Goal: Task Accomplishment & Management: Use online tool/utility

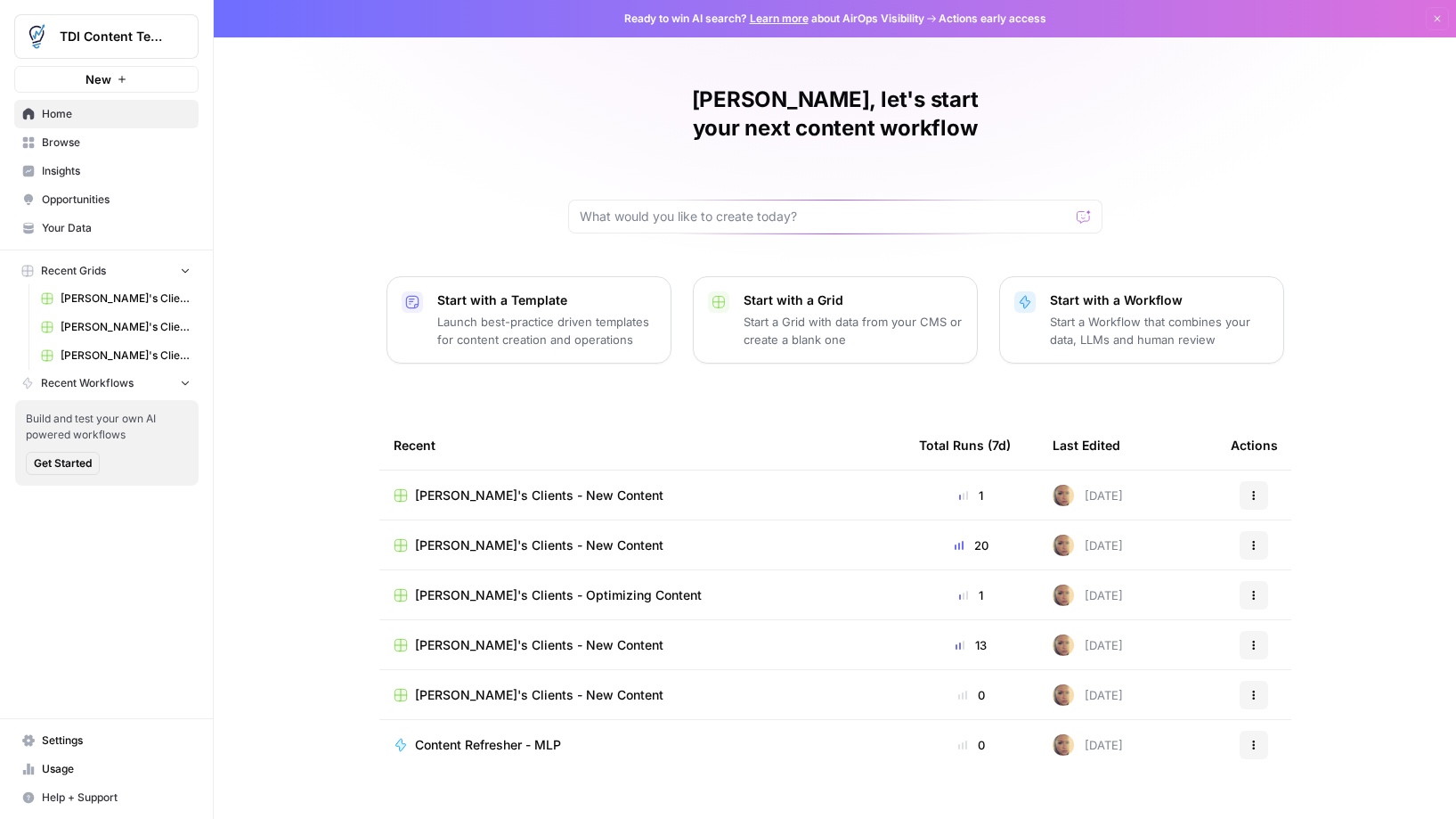
click at [94, 792] on span "Help + Support" at bounding box center [116, 797] width 149 height 16
click at [71, 741] on span "Settings" at bounding box center [116, 740] width 149 height 16
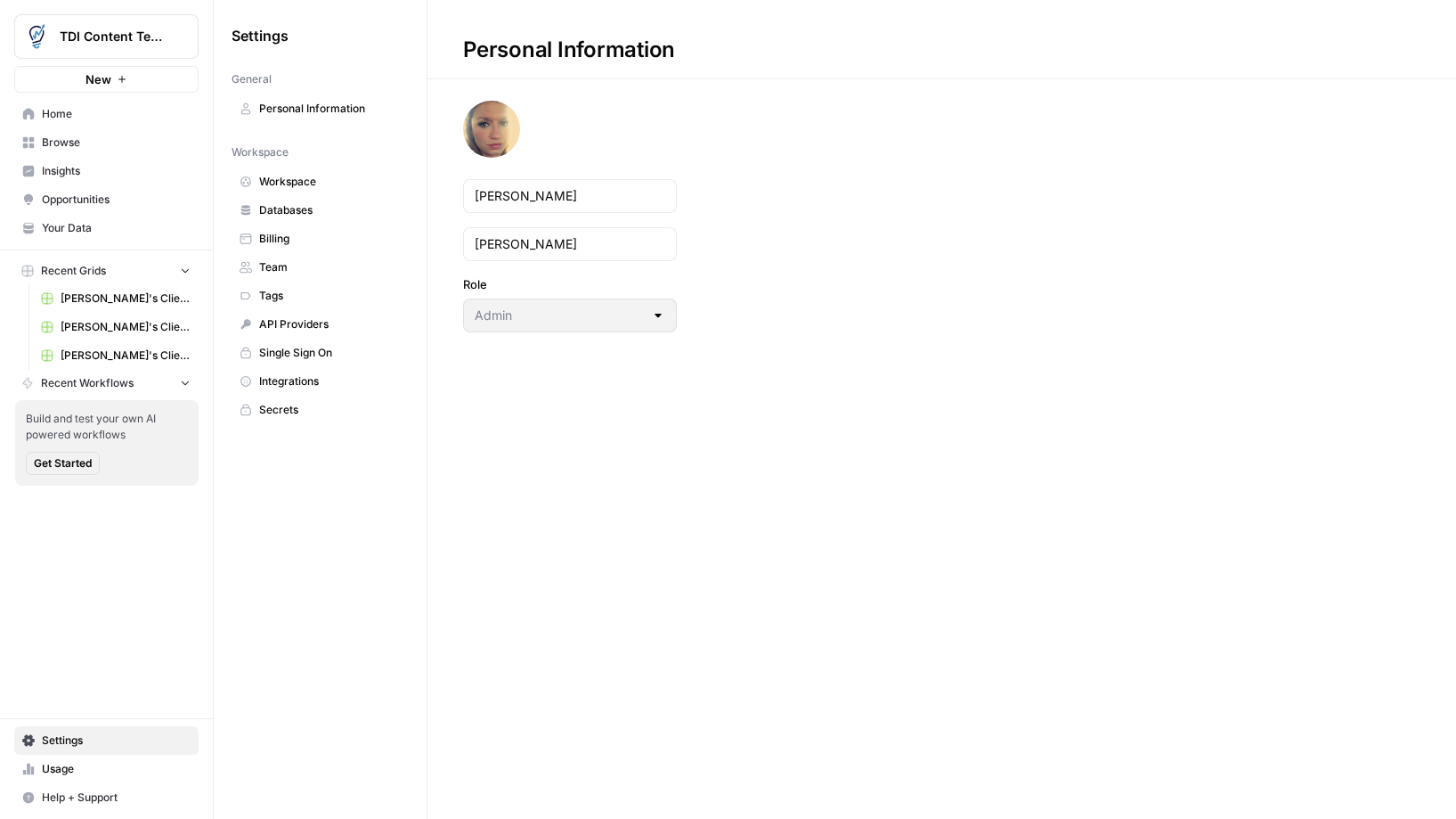
click at [303, 270] on span "Team" at bounding box center [330, 266] width 142 height 16
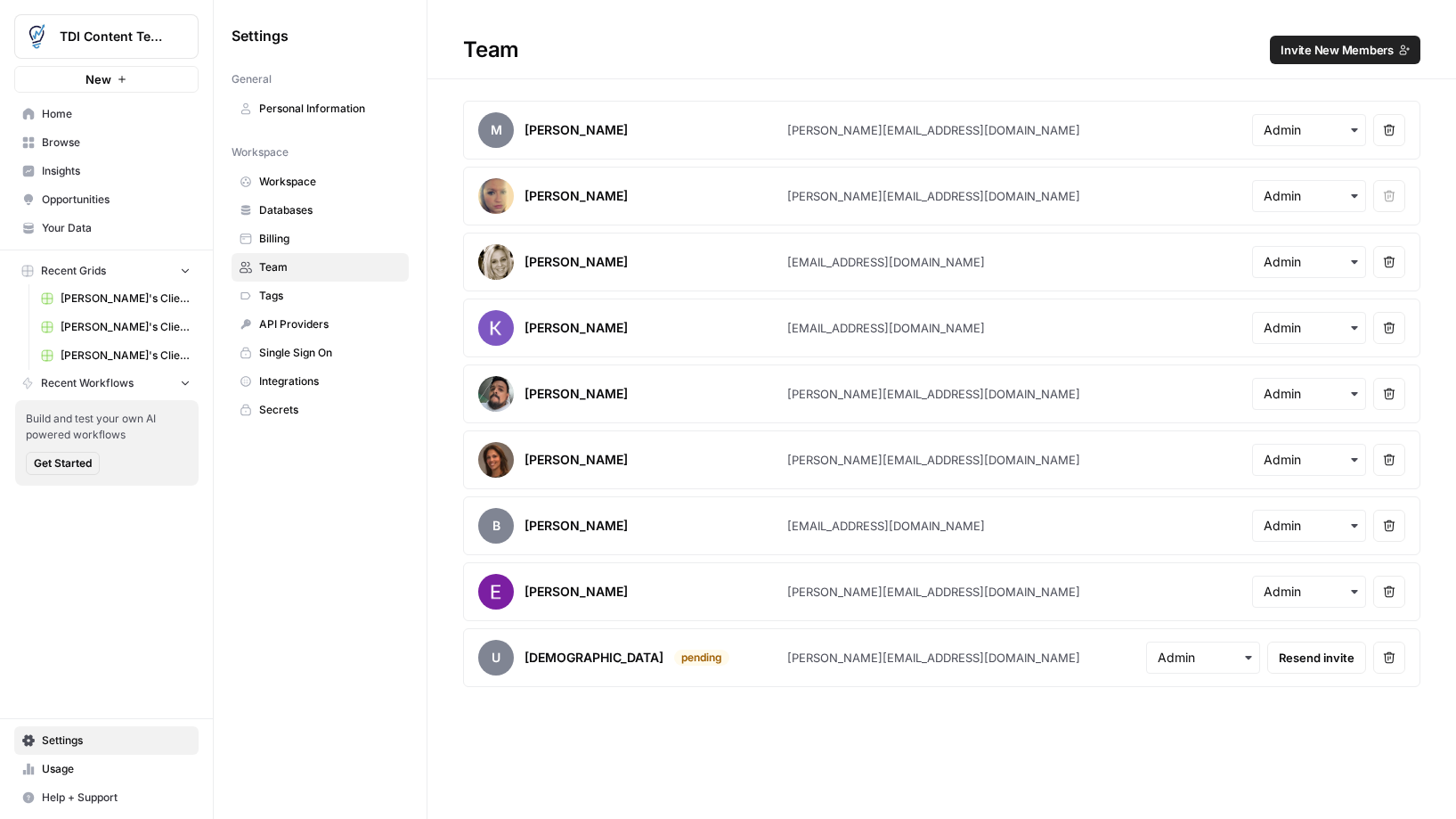
click at [1388, 659] on icon "button" at bounding box center [1389, 657] width 12 height 12
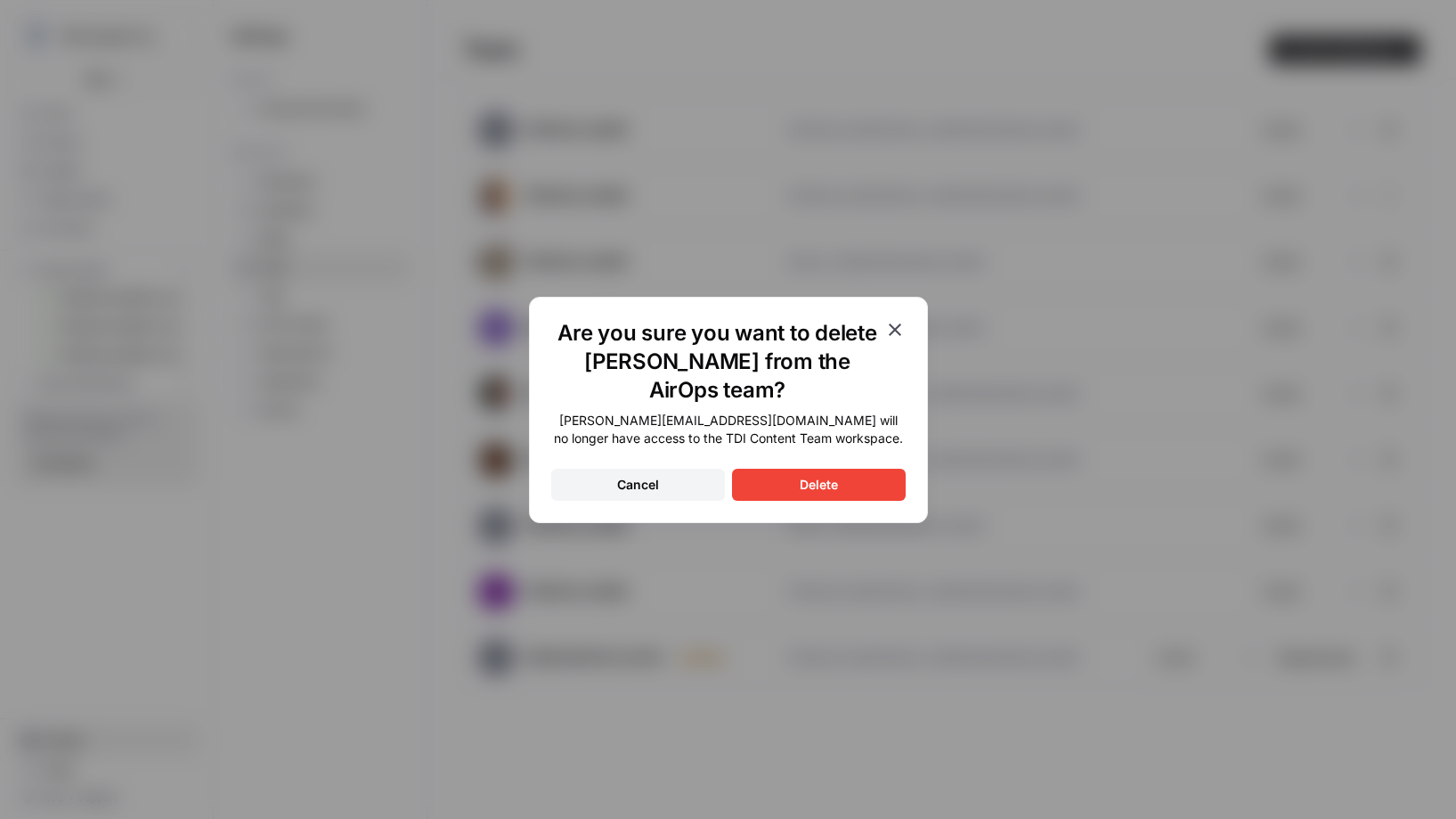
click at [812, 476] on div "Delete" at bounding box center [819, 484] width 38 height 18
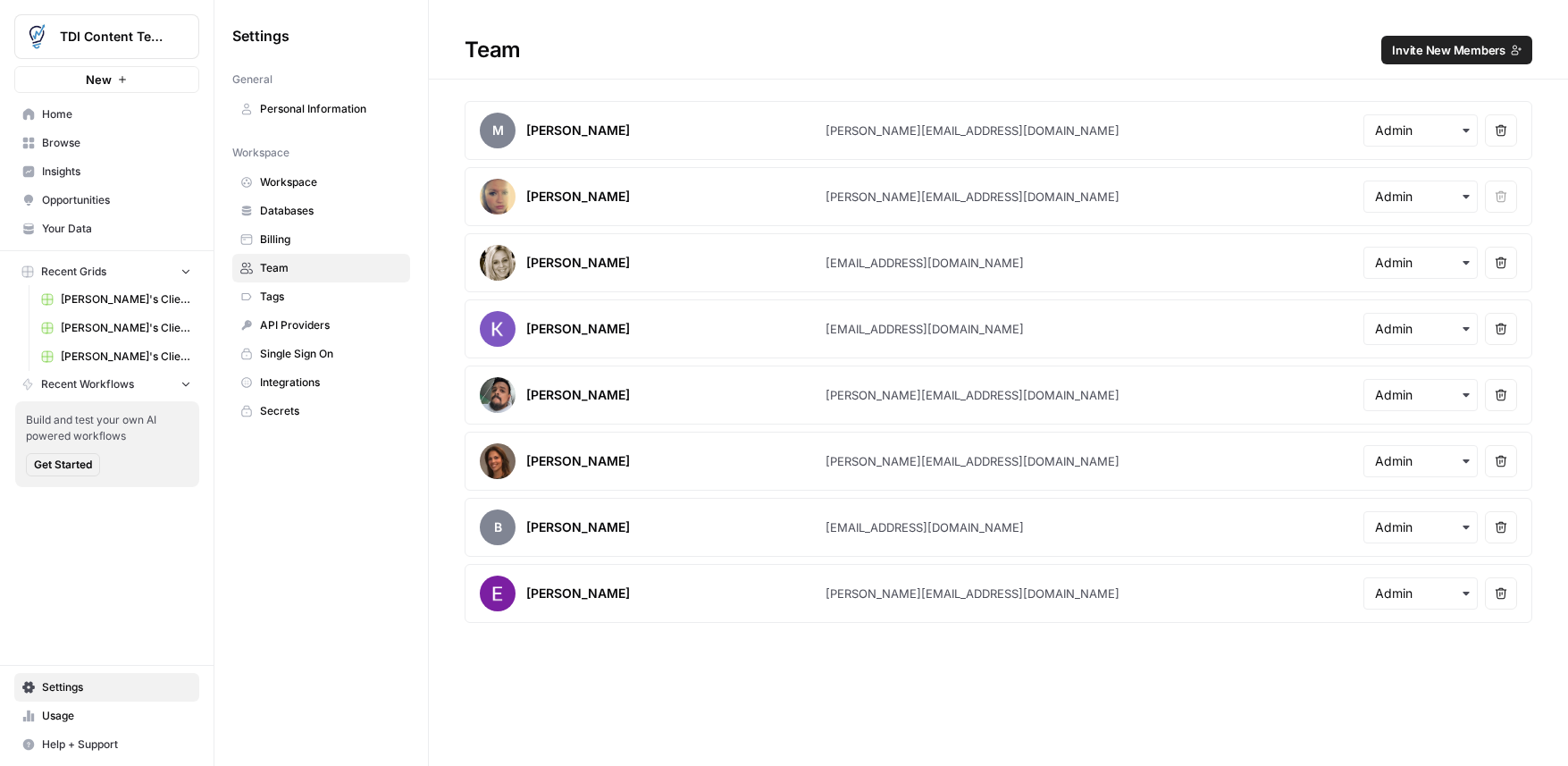
click at [126, 45] on span "TDI Content Team" at bounding box center [113, 37] width 108 height 18
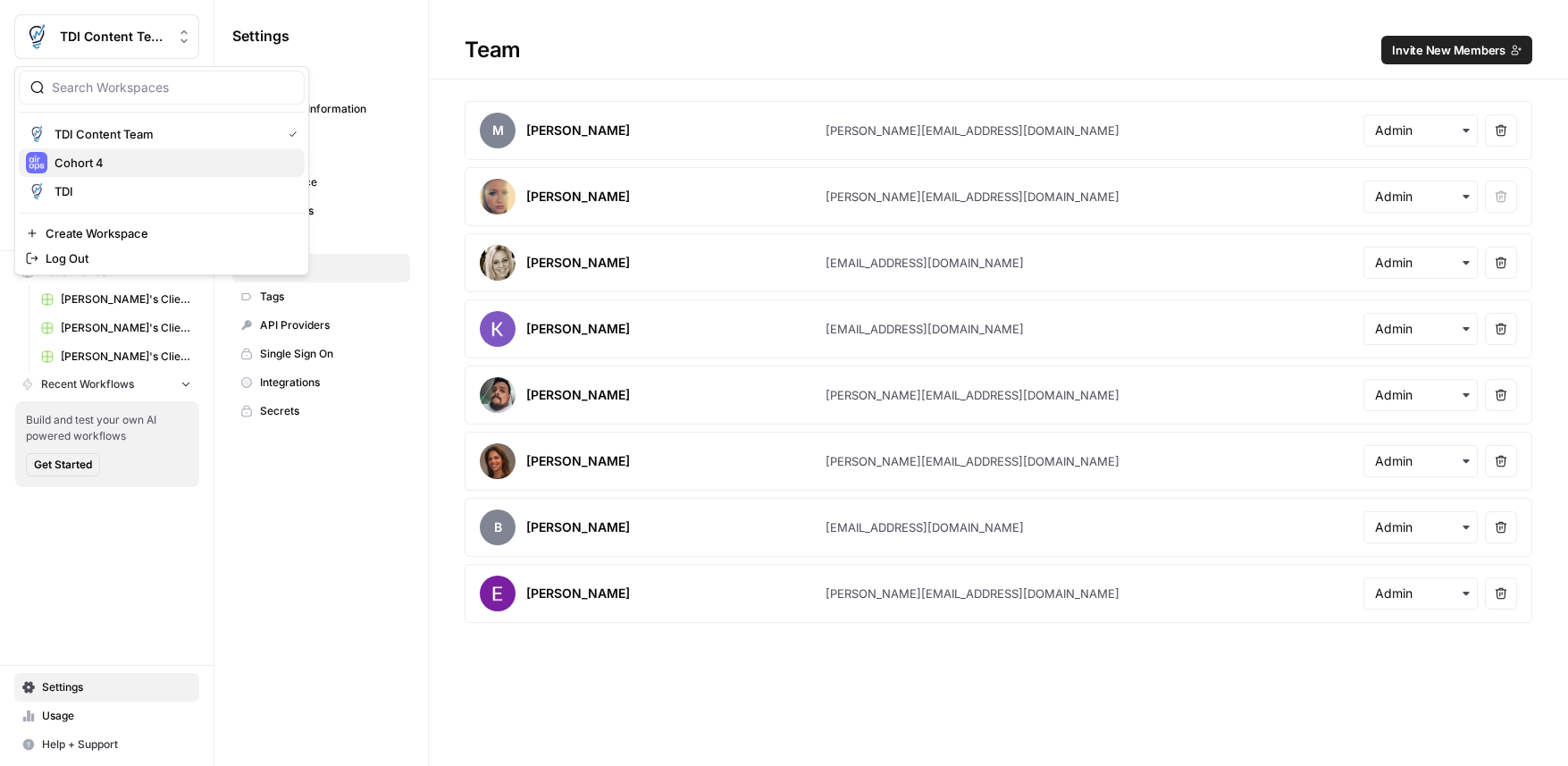
click at [111, 154] on span "Cohort 4" at bounding box center [173, 162] width 236 height 18
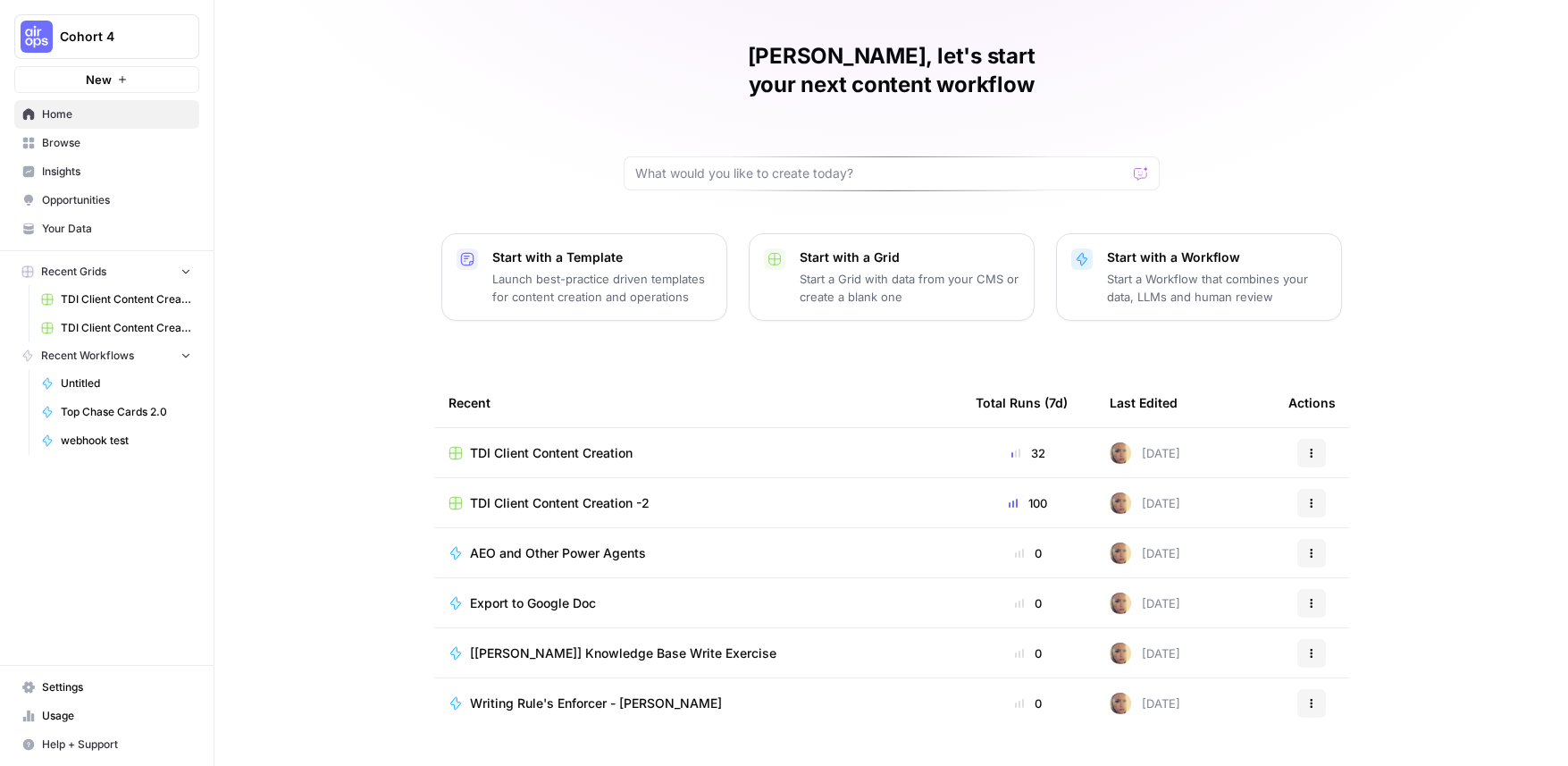
scroll to position [56, 0]
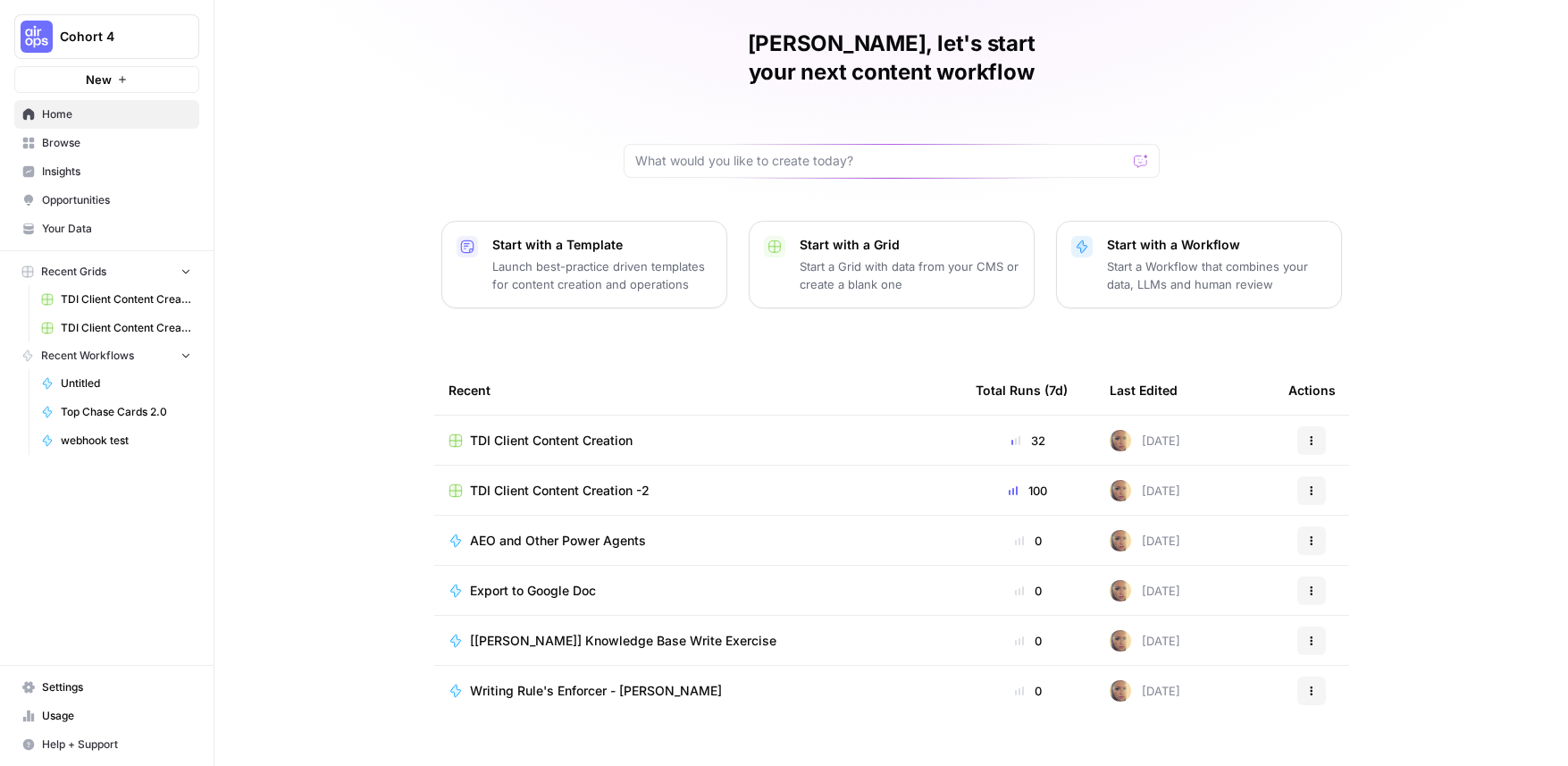
click at [609, 431] on span "TDI Client Content Creation" at bounding box center [550, 440] width 162 height 18
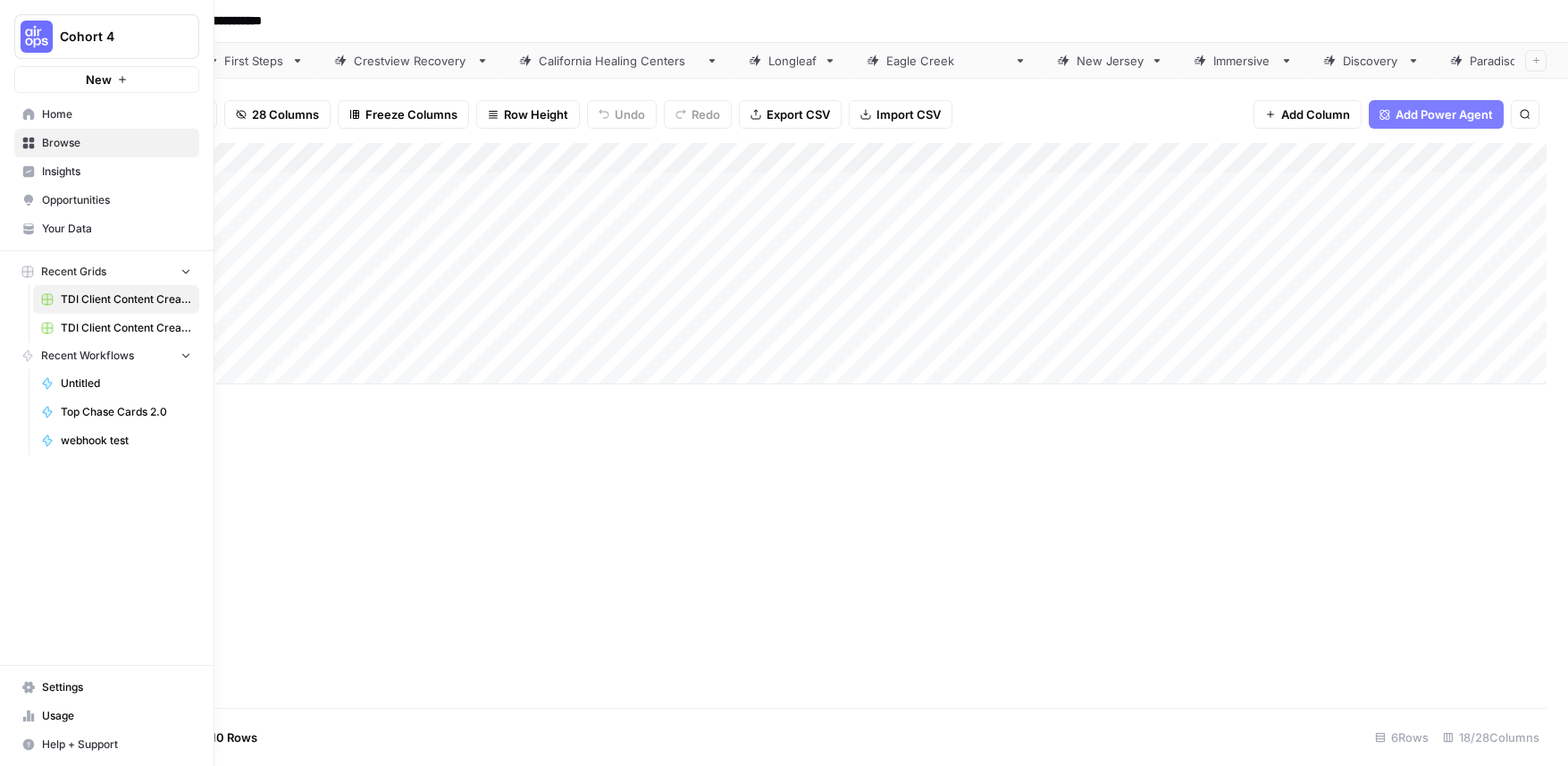
click at [115, 328] on span "TDI Client Content Creation -2" at bounding box center [126, 327] width 130 height 16
click at [71, 220] on span "Your Data" at bounding box center [116, 228] width 149 height 16
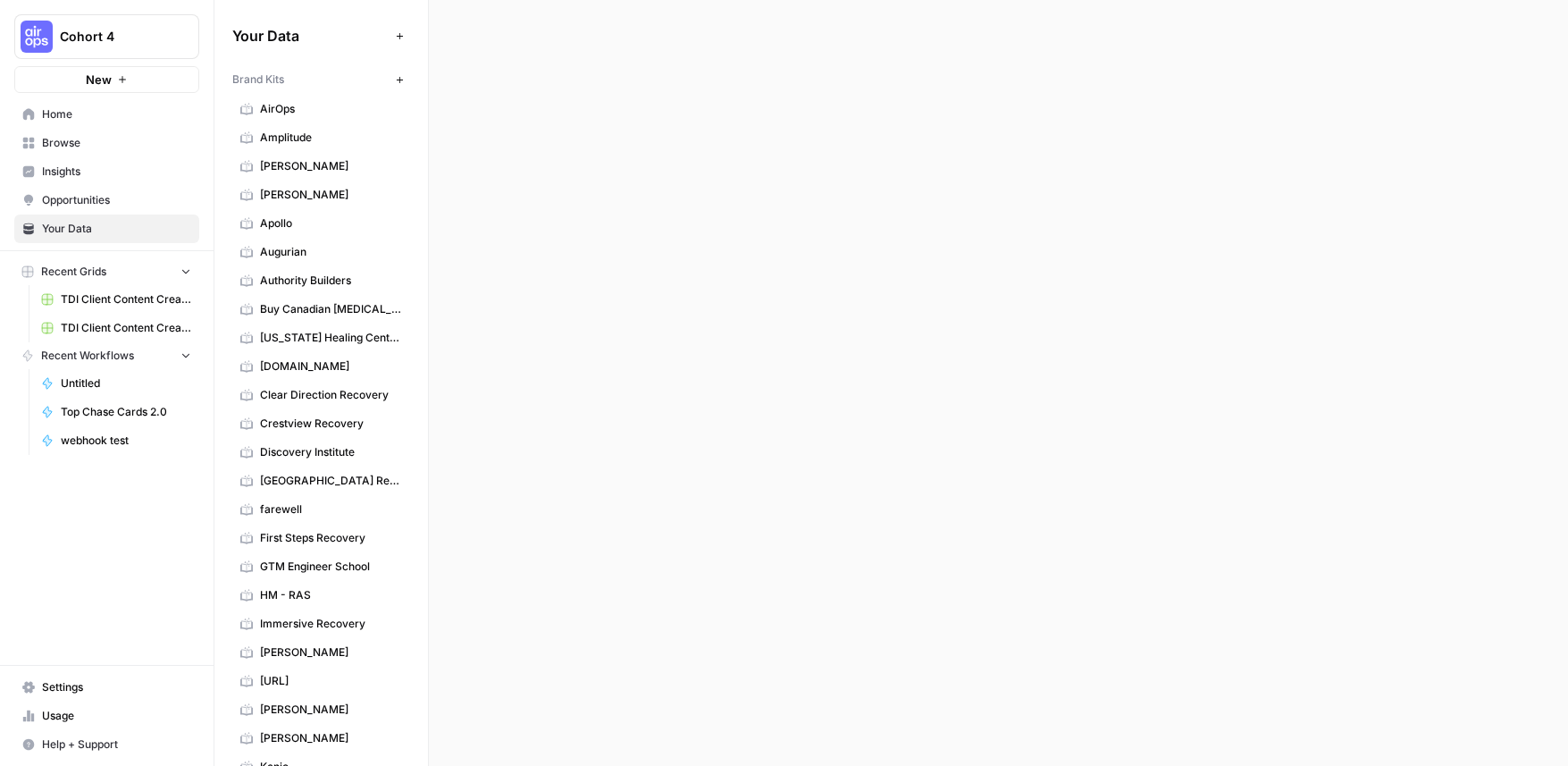
click at [396, 76] on icon "button" at bounding box center [400, 80] width 9 height 9
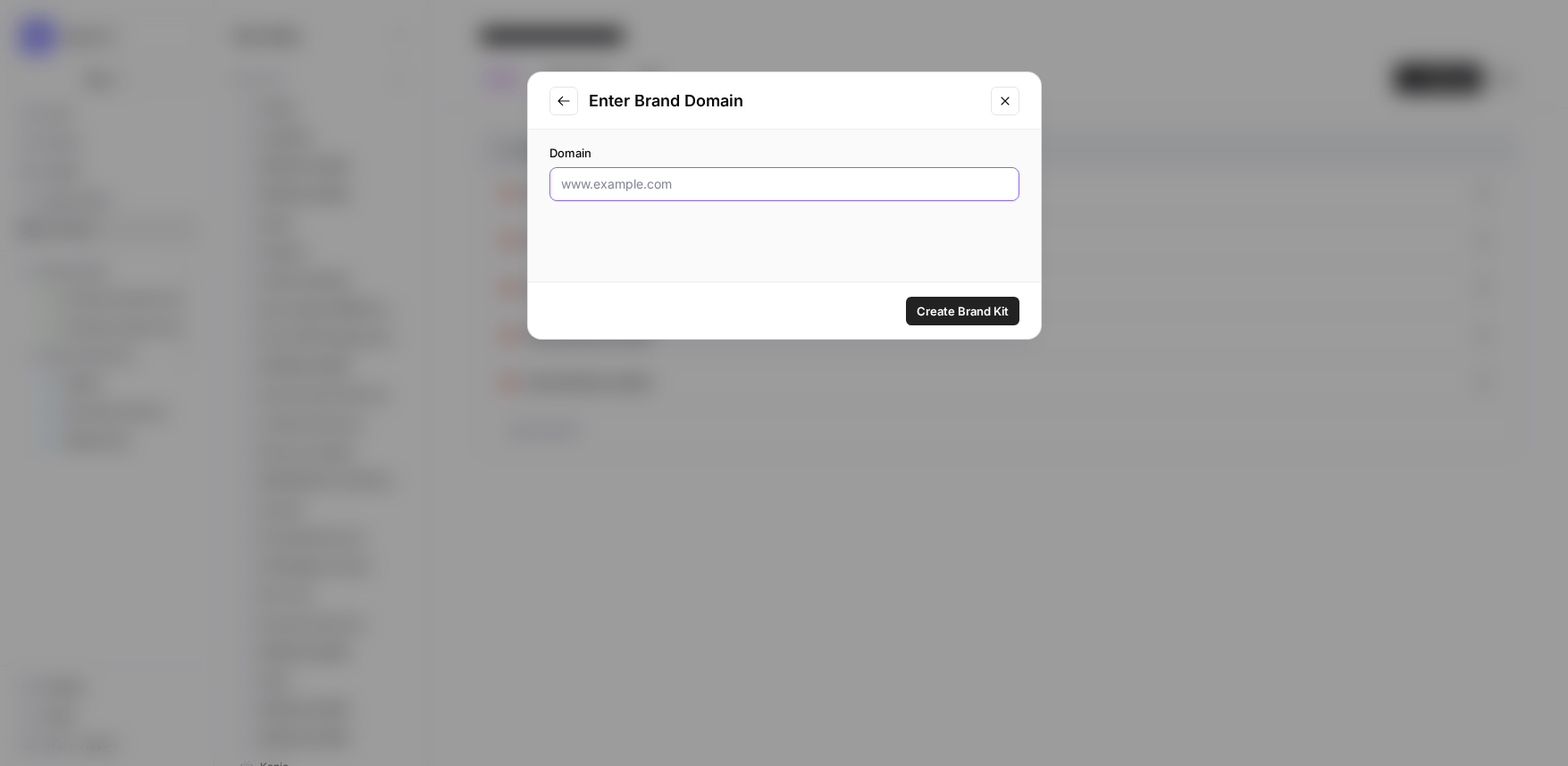
click at [788, 184] on input "Domain" at bounding box center [784, 184] width 446 height 18
paste input "[URL][DOMAIN_NAME]"
type input "[URL][DOMAIN_NAME]"
click at [952, 298] on button "Create Brand Kit" at bounding box center [962, 310] width 113 height 28
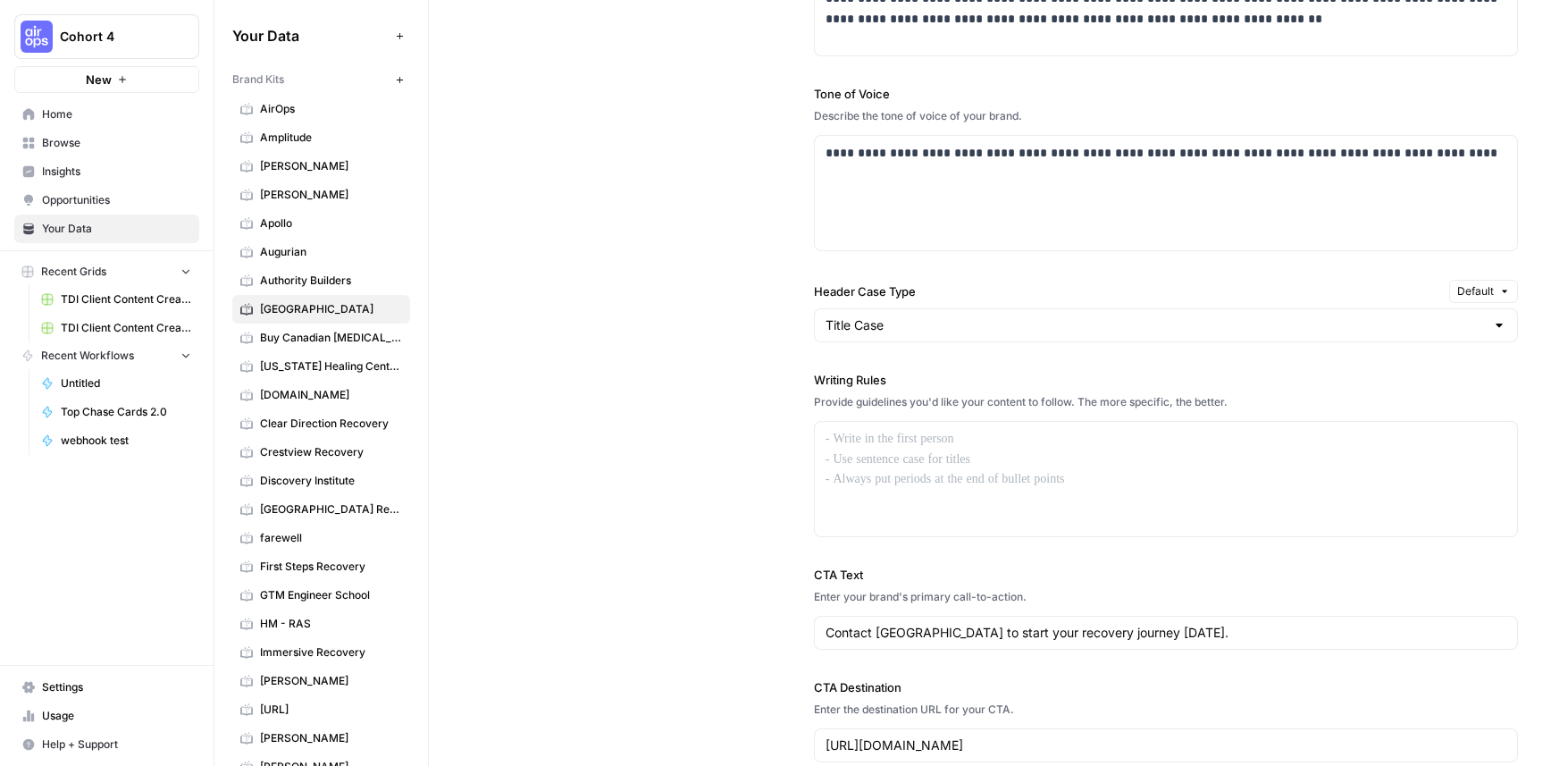
scroll to position [1452, 0]
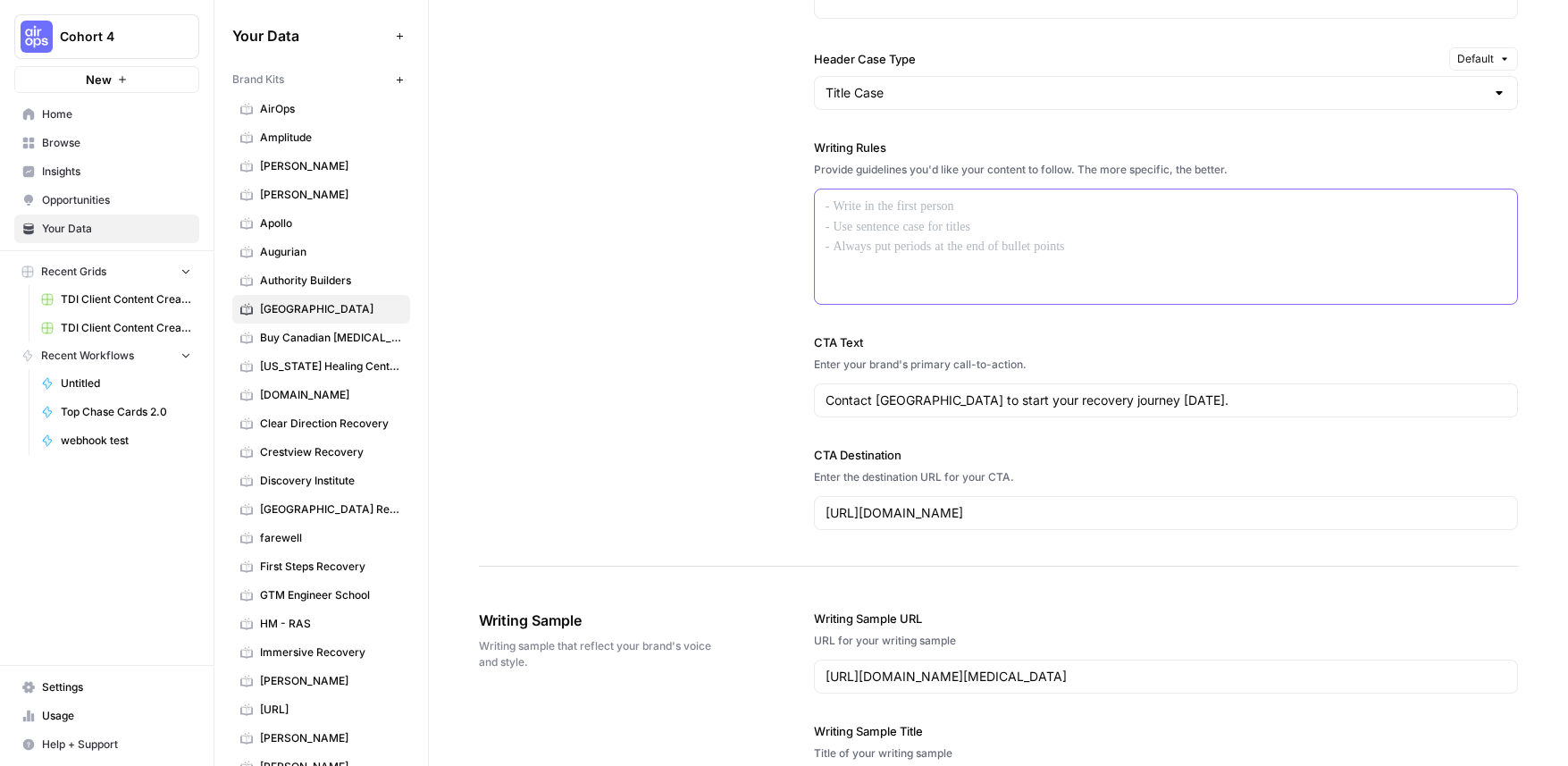
click at [914, 248] on div at bounding box center [1166, 247] width 702 height 114
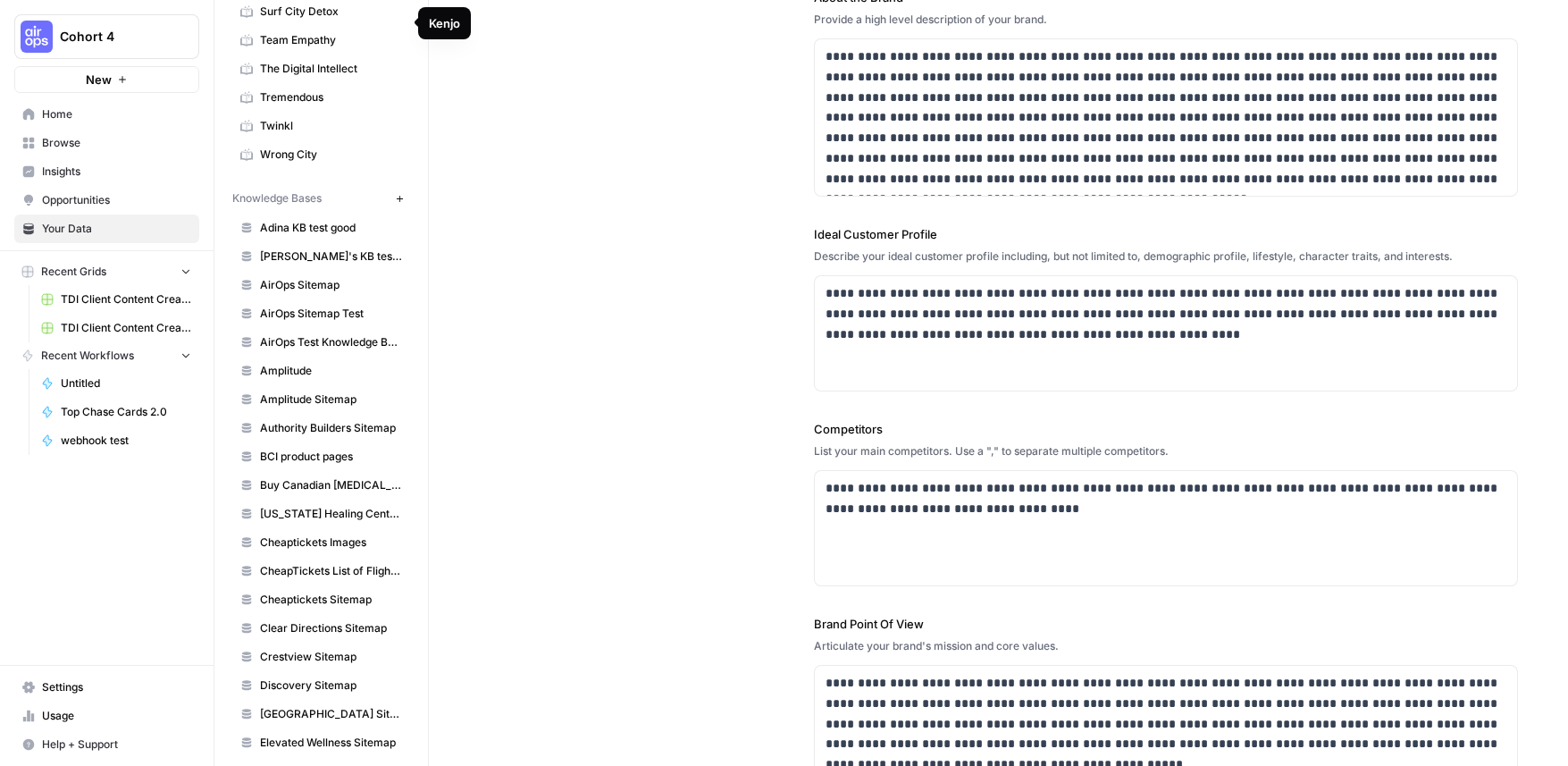
scroll to position [1700, 0]
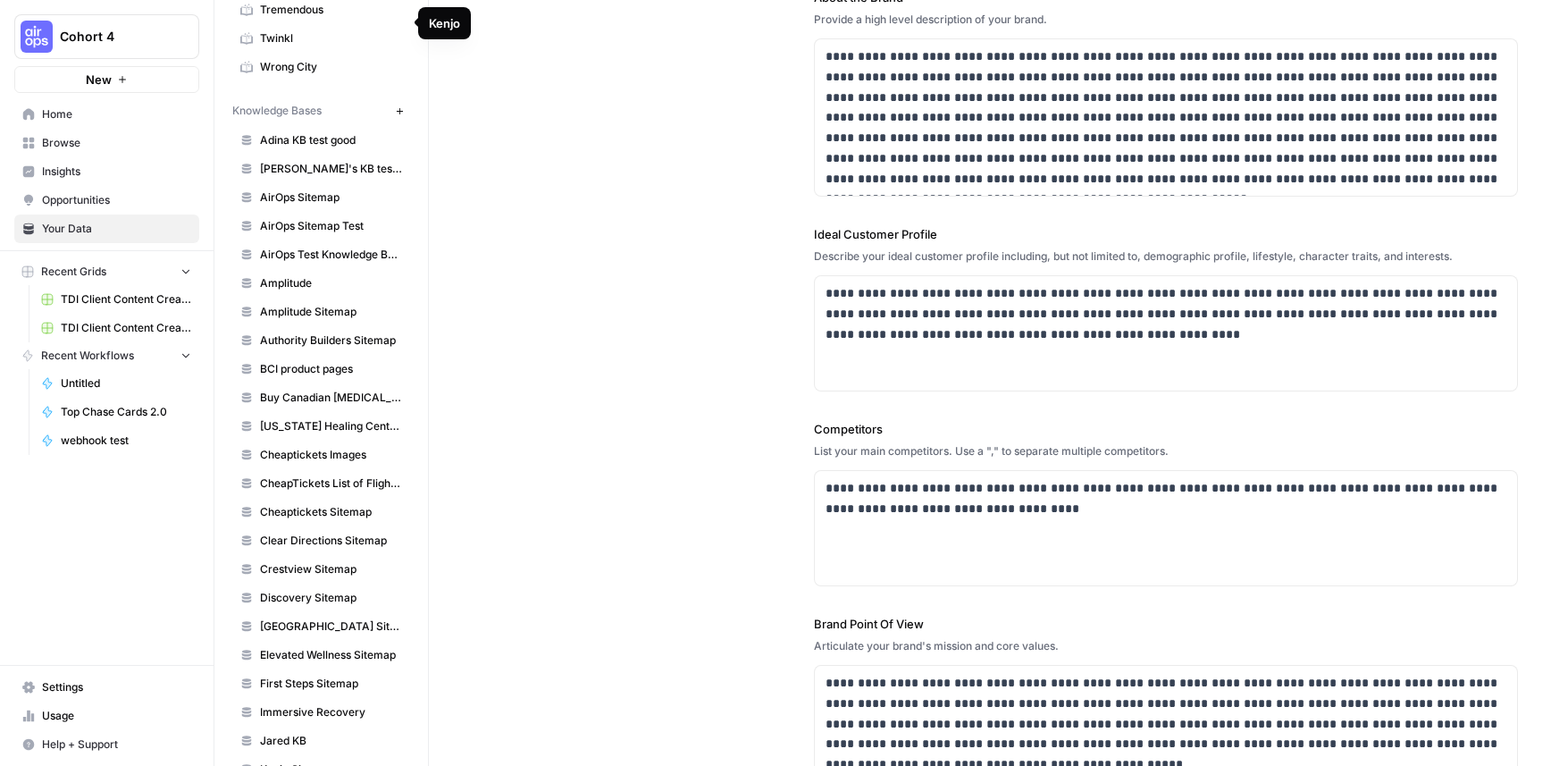
click at [400, 112] on icon "button" at bounding box center [399, 110] width 7 height 7
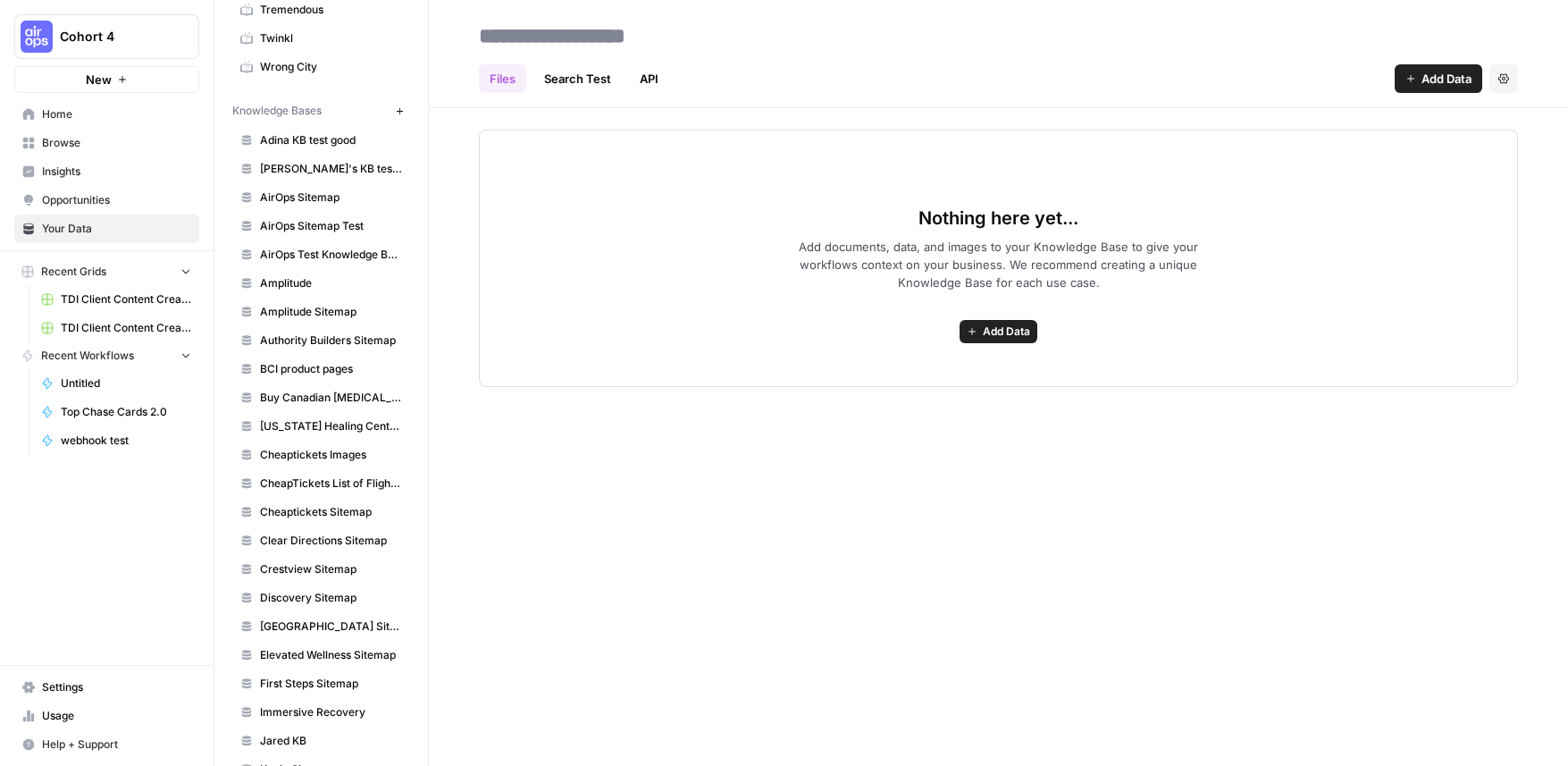
click at [988, 329] on span "Add Data" at bounding box center [1006, 331] width 48 height 16
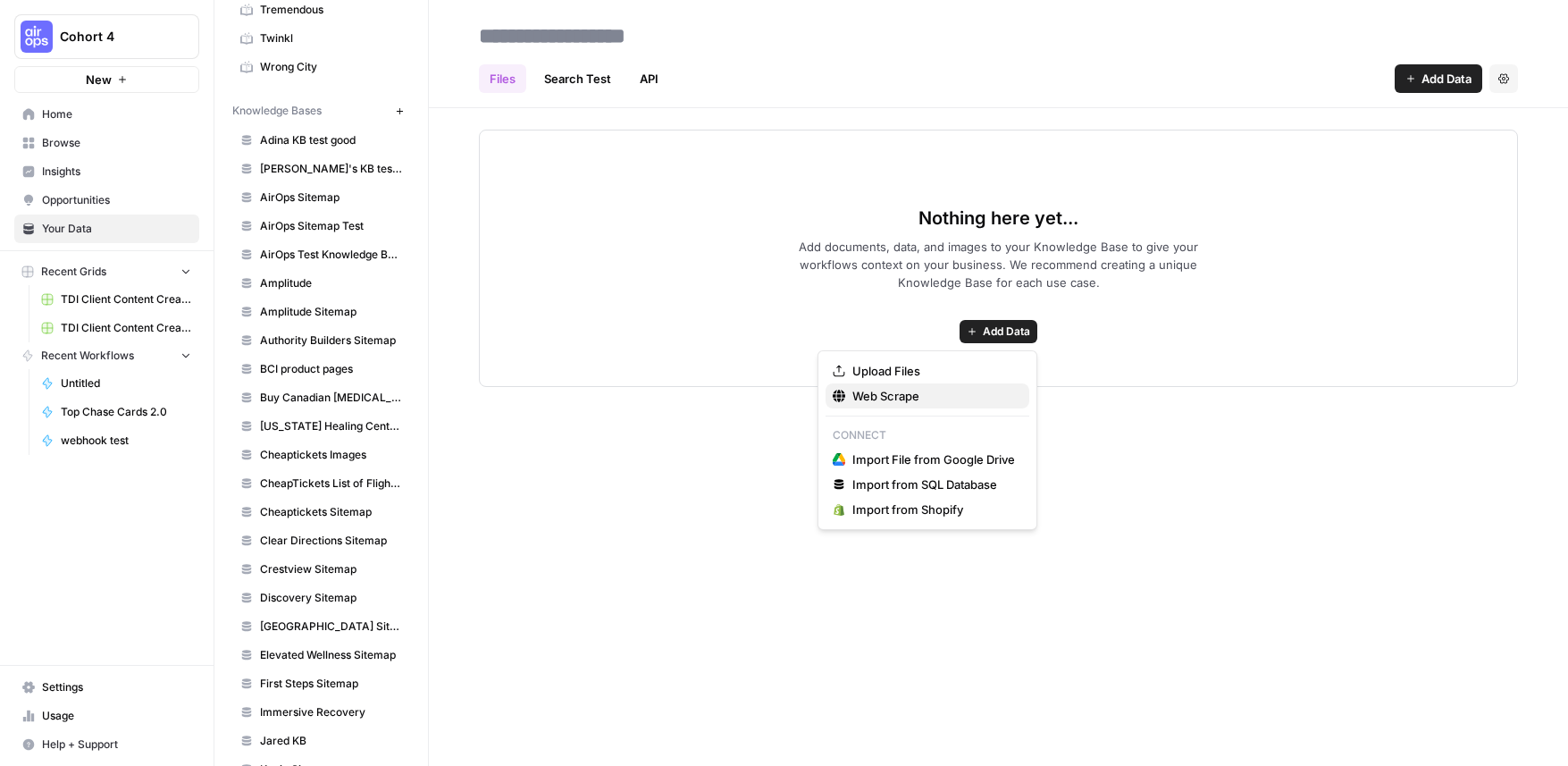
click at [900, 405] on button "Web Scrape" at bounding box center [927, 396] width 204 height 25
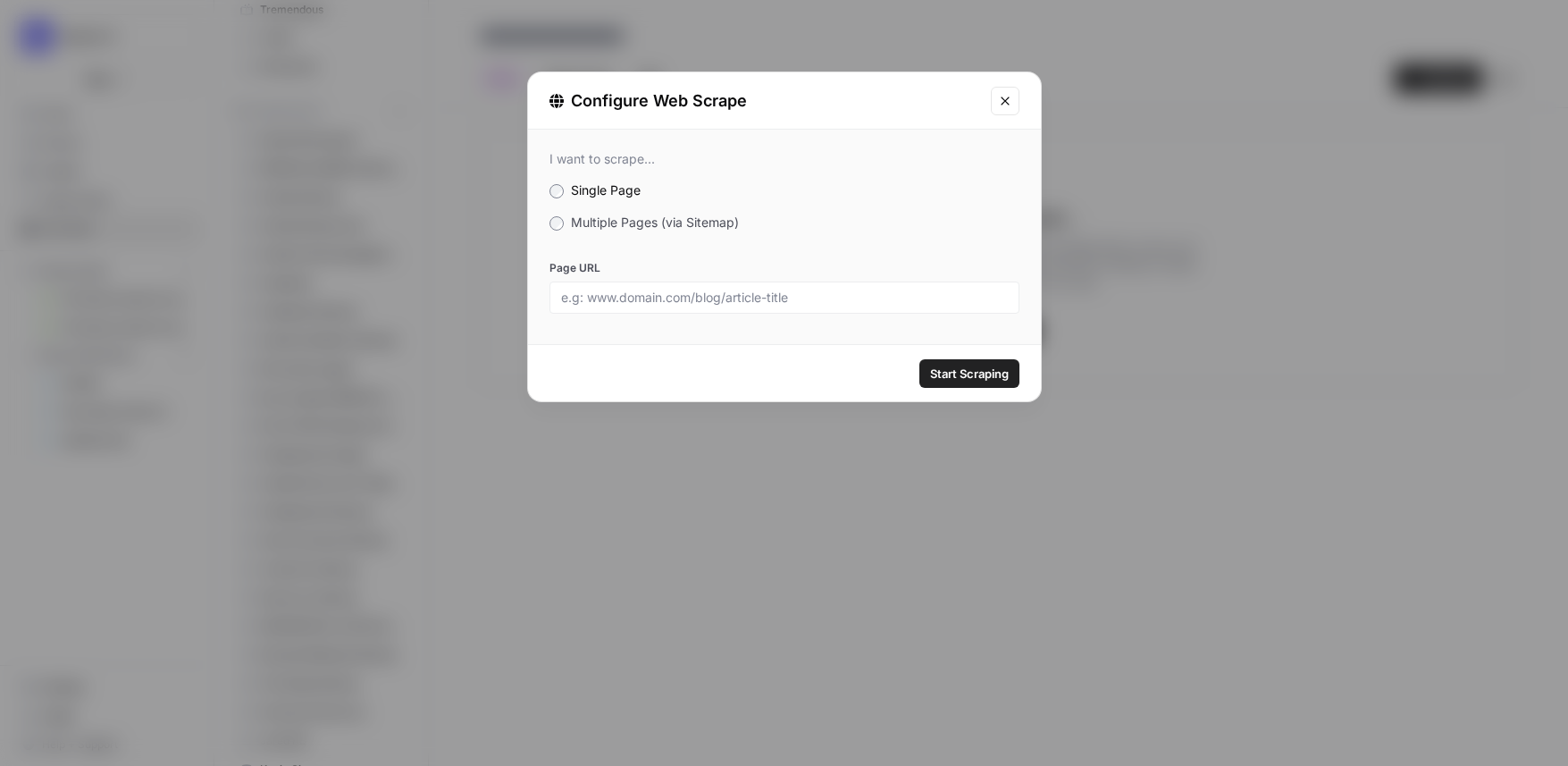
click at [761, 302] on div at bounding box center [784, 297] width 470 height 32
click at [761, 298] on input "Page URL" at bounding box center [784, 297] width 446 height 16
paste input "[URL][DOMAIN_NAME]"
type input "[URL][DOMAIN_NAME]"
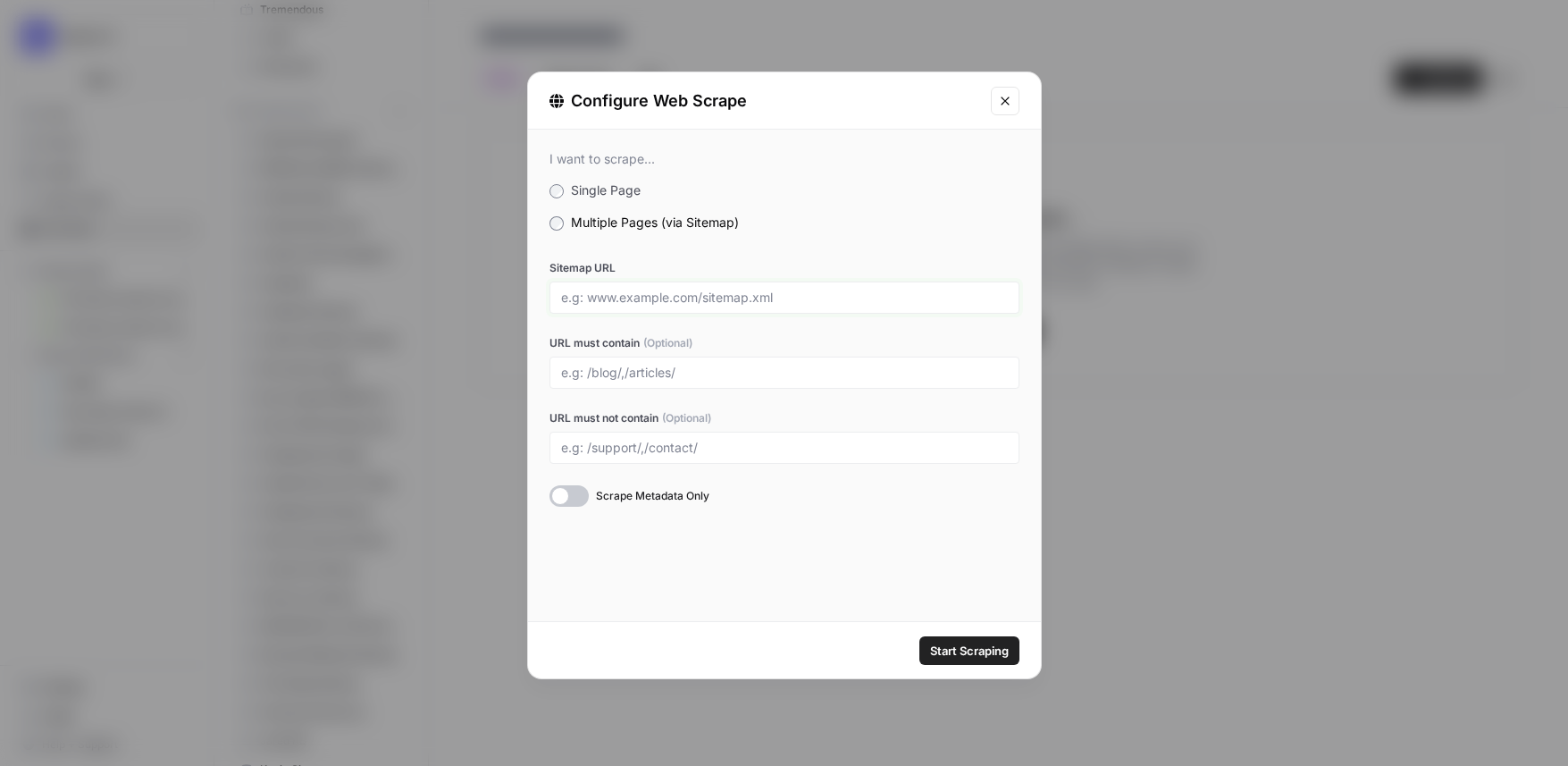
click at [673, 292] on input "Sitemap URL" at bounding box center [784, 297] width 446 height 16
paste input "[URL][DOMAIN_NAME]"
type input "[URL][DOMAIN_NAME]"
click at [981, 650] on span "Start Scraping" at bounding box center [970, 650] width 79 height 18
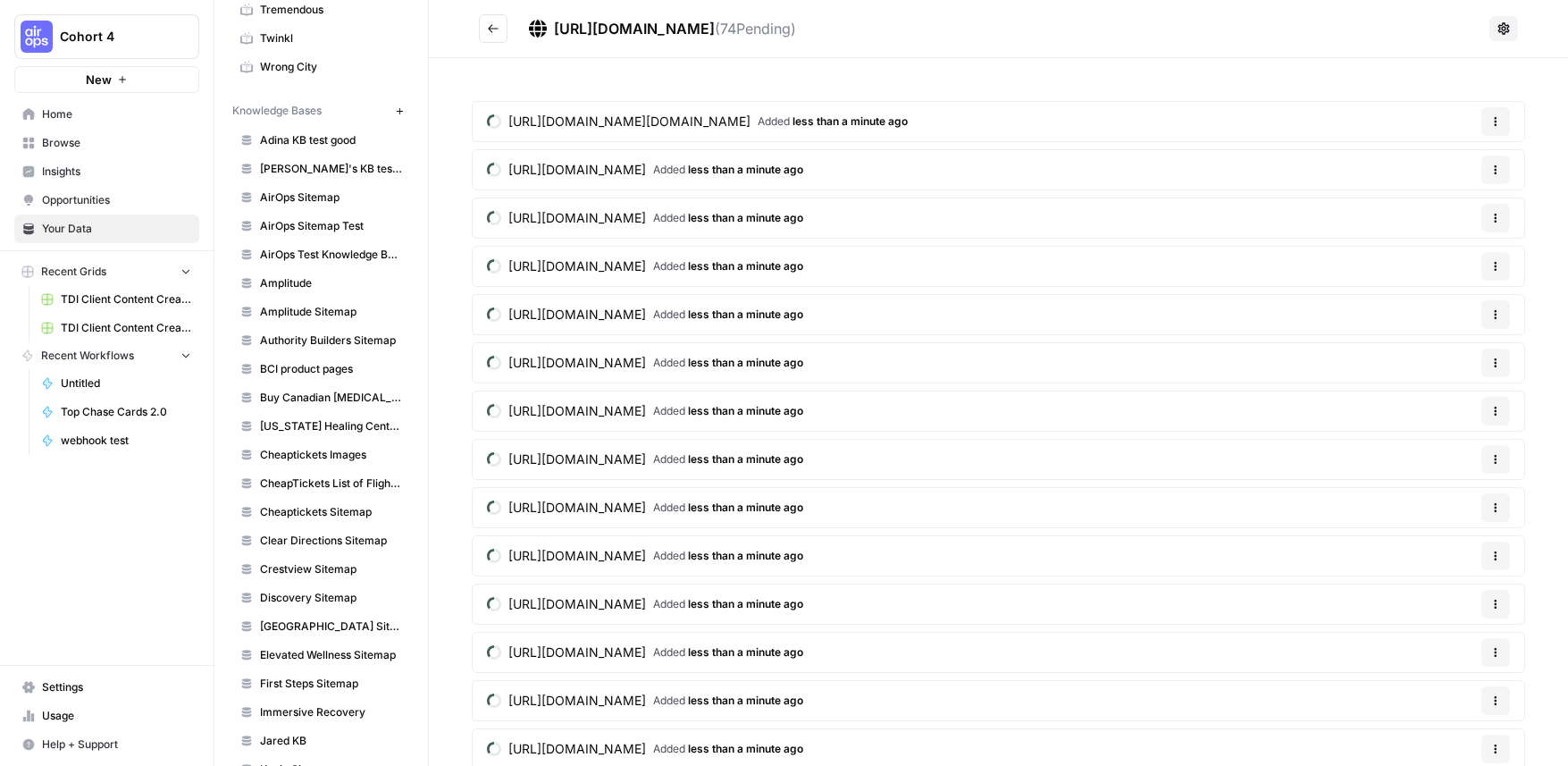
click at [496, 25] on icon "Go back" at bounding box center [492, 28] width 12 height 12
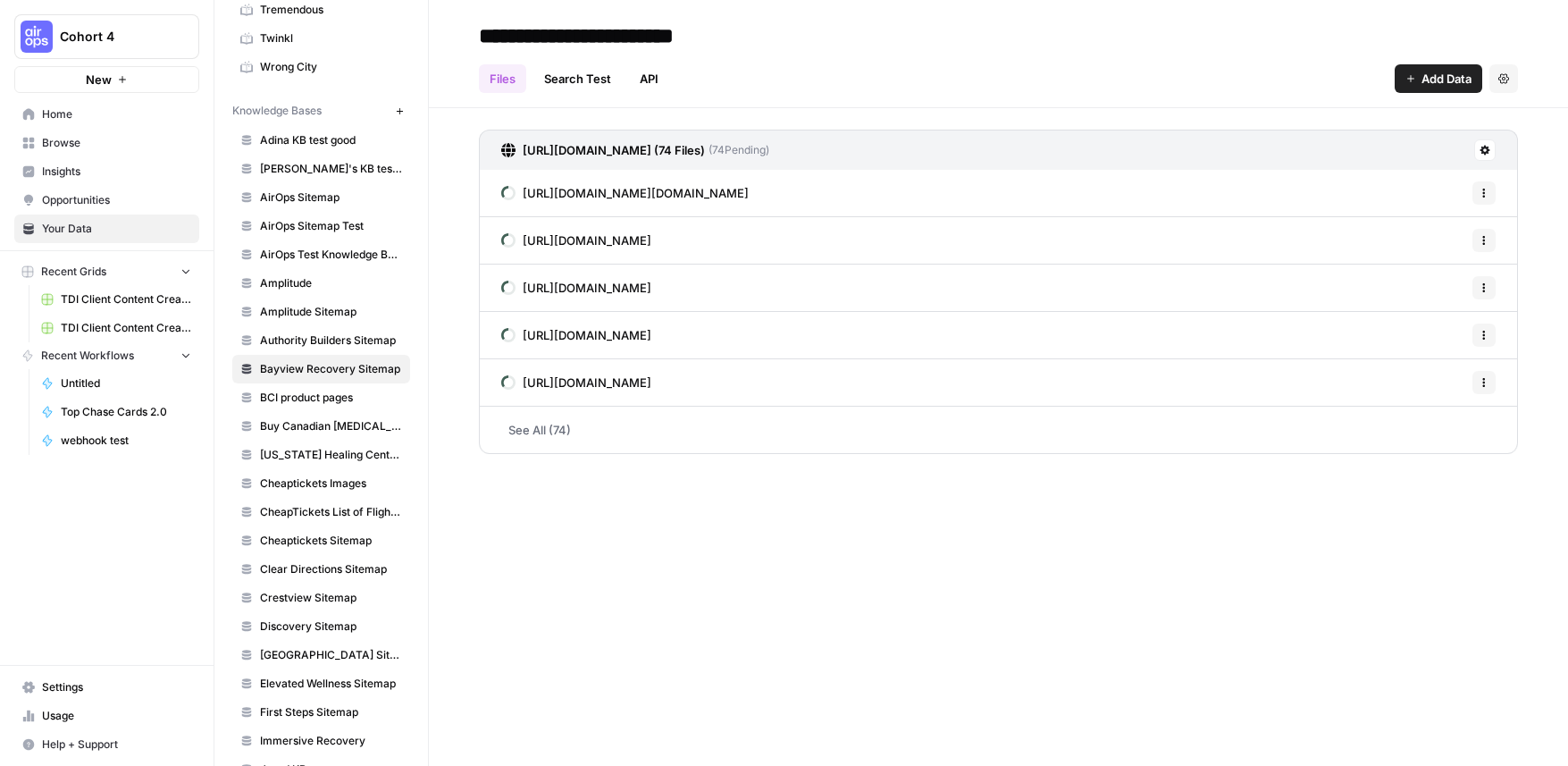
type input "**********"
click at [851, 67] on div "Files Search Test API Add Data Settings" at bounding box center [999, 71] width 1039 height 43
click at [148, 324] on span "TDI Client Content Creation -2" at bounding box center [126, 327] width 130 height 16
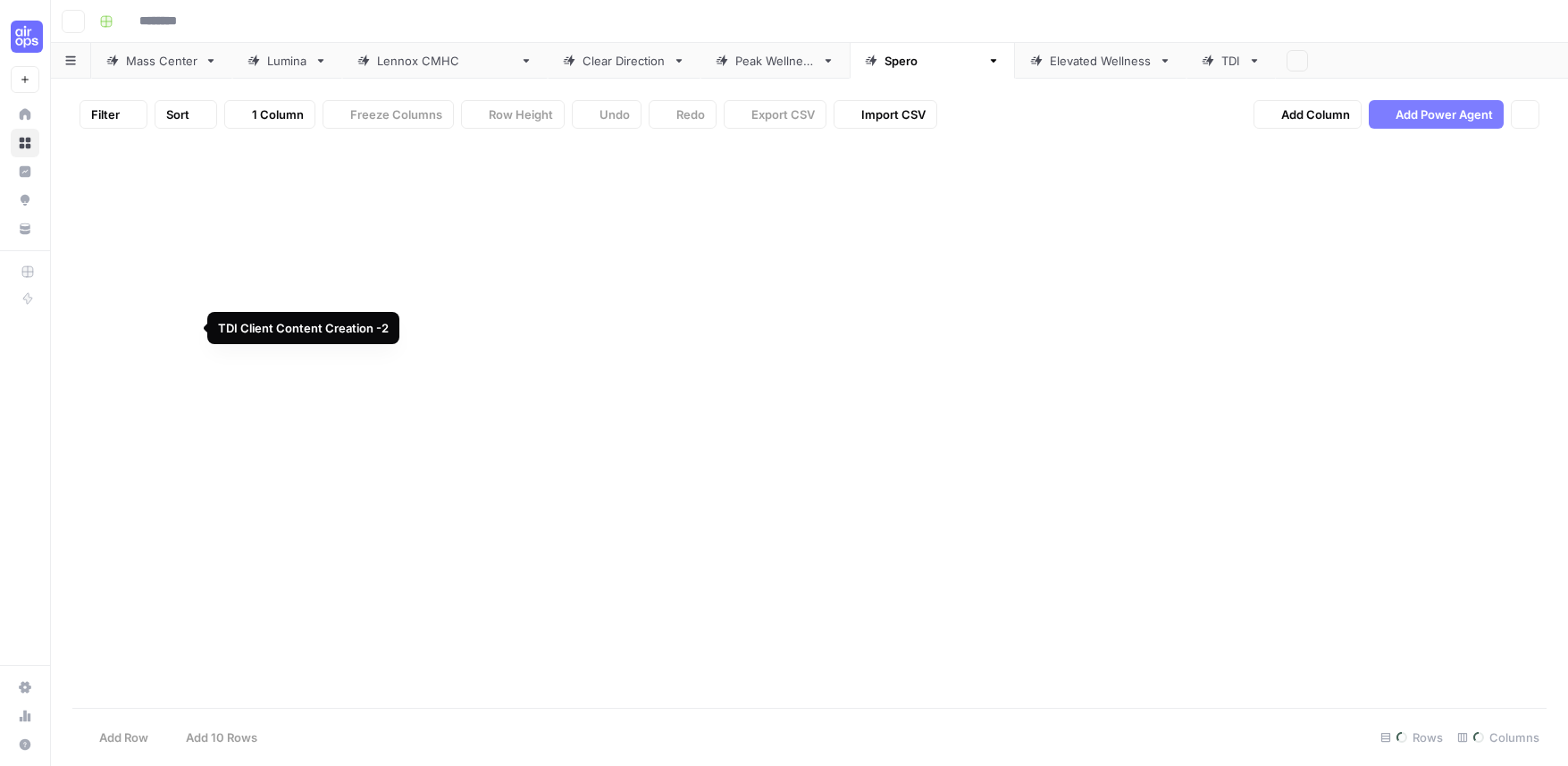
type input "**********"
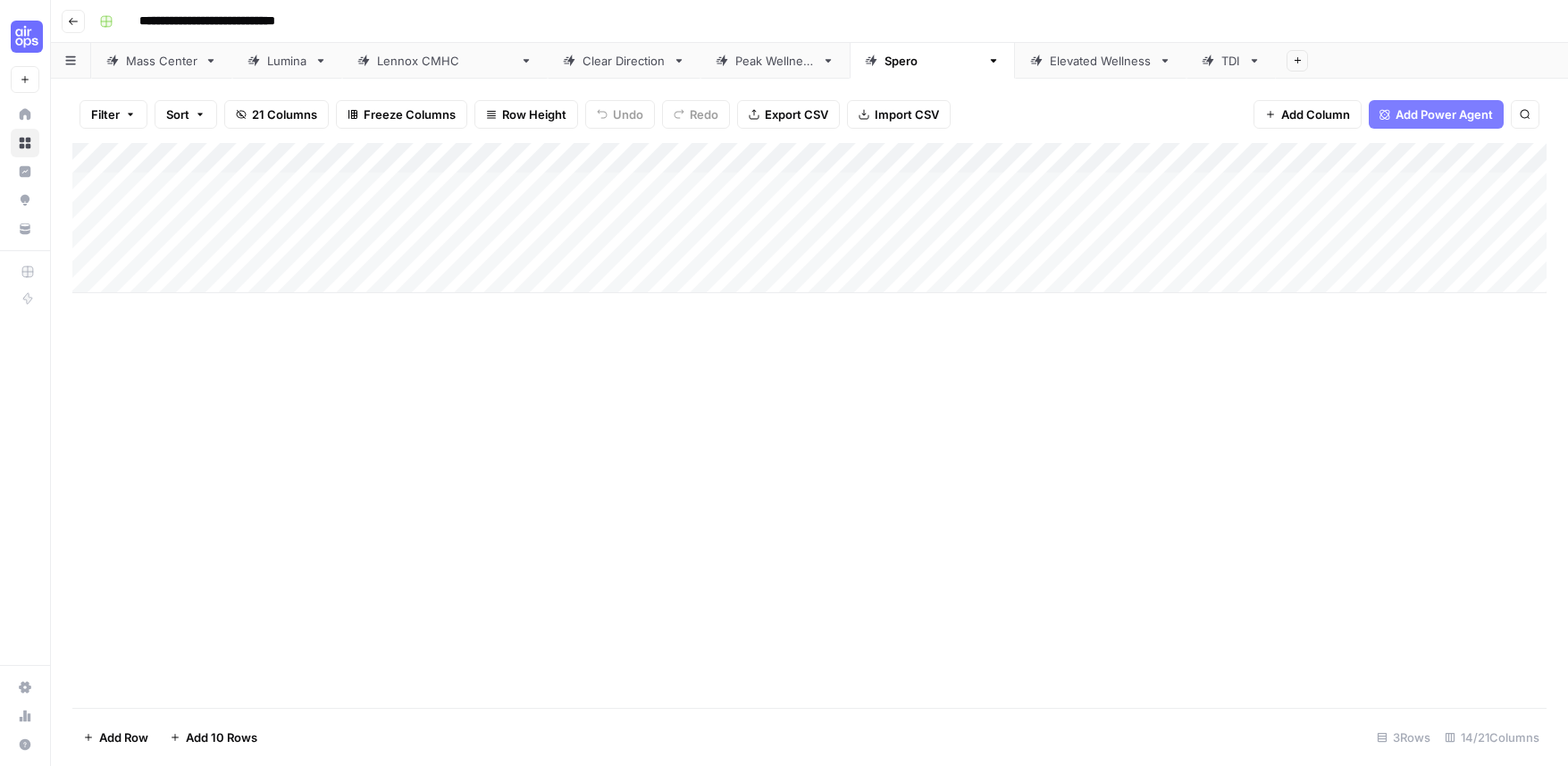
click at [1186, 69] on link "TDI" at bounding box center [1230, 61] width 89 height 36
click at [1248, 64] on icon "button" at bounding box center [1254, 60] width 12 height 12
click at [1168, 111] on span "Duplicate Sheet" at bounding box center [1210, 119] width 85 height 18
click at [1337, 63] on icon "button" at bounding box center [1343, 60] width 12 height 12
click at [1254, 84] on button "Rename Sheet" at bounding box center [1293, 95] width 127 height 25
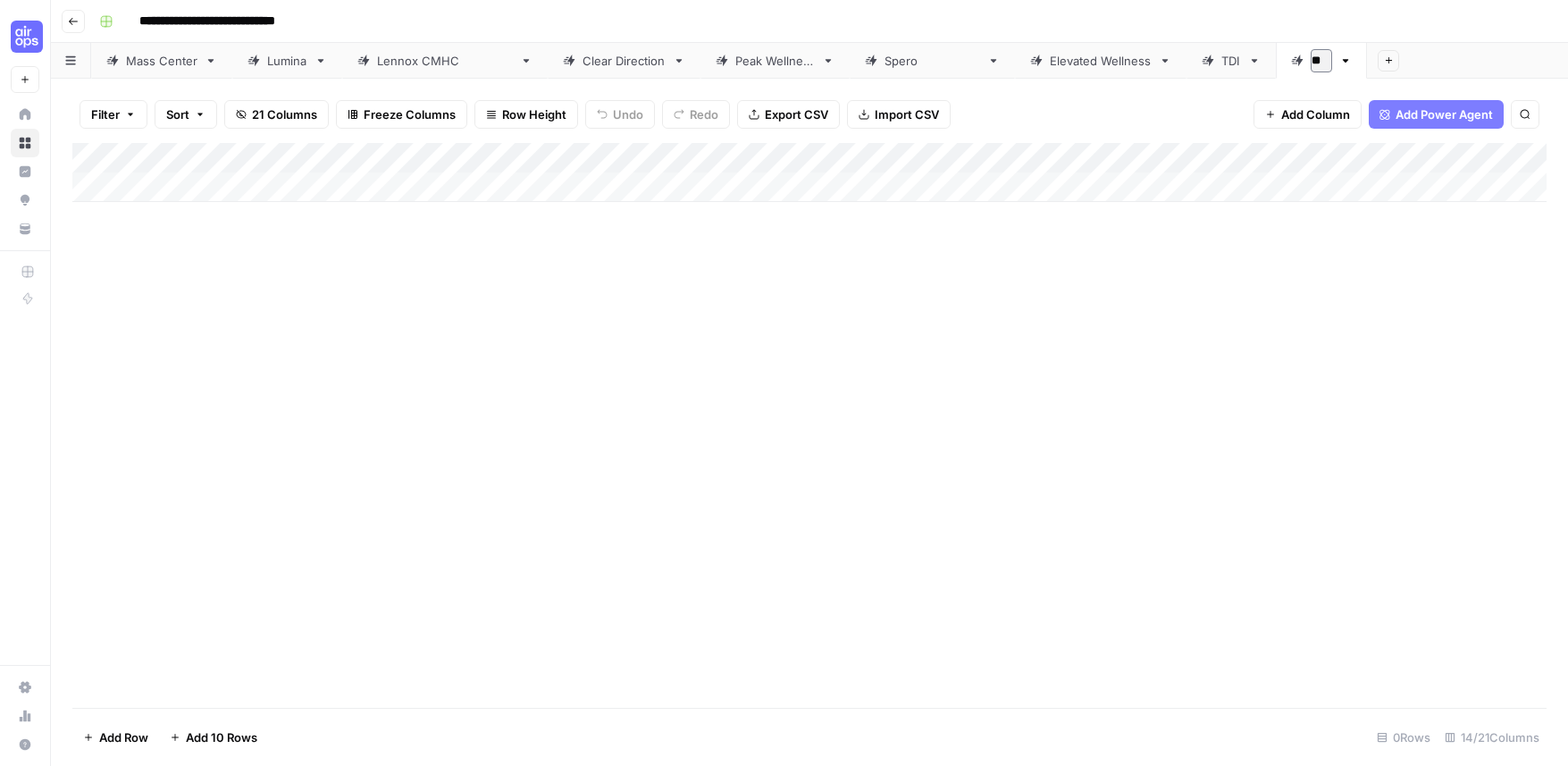
type input "*"
type input "*******"
click at [354, 159] on div "Add Column" at bounding box center [809, 172] width 1474 height 59
click at [693, 160] on div "Add Column" at bounding box center [809, 172] width 1474 height 59
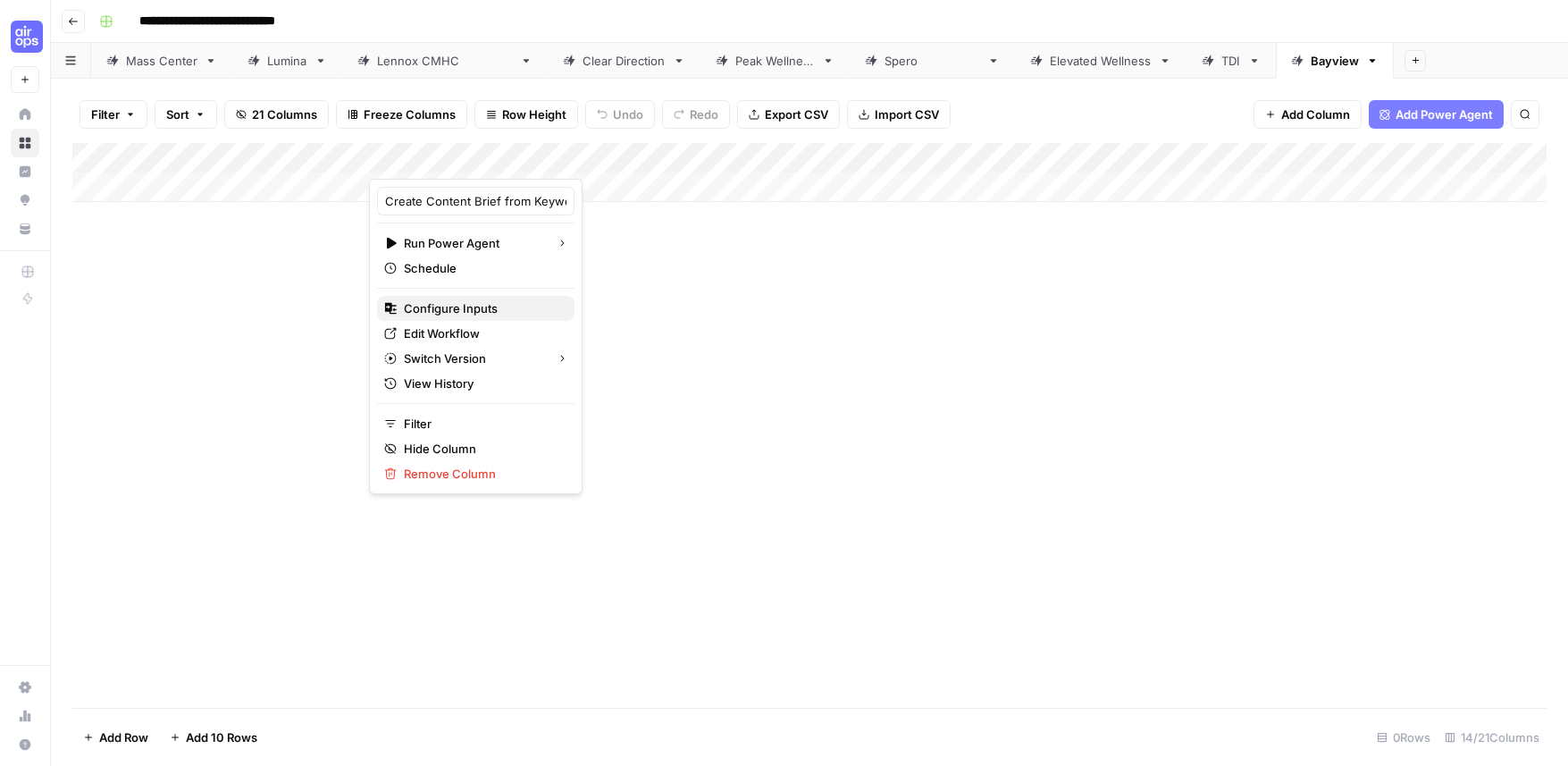
click at [462, 303] on span "Configure Inputs" at bounding box center [482, 308] width 157 height 18
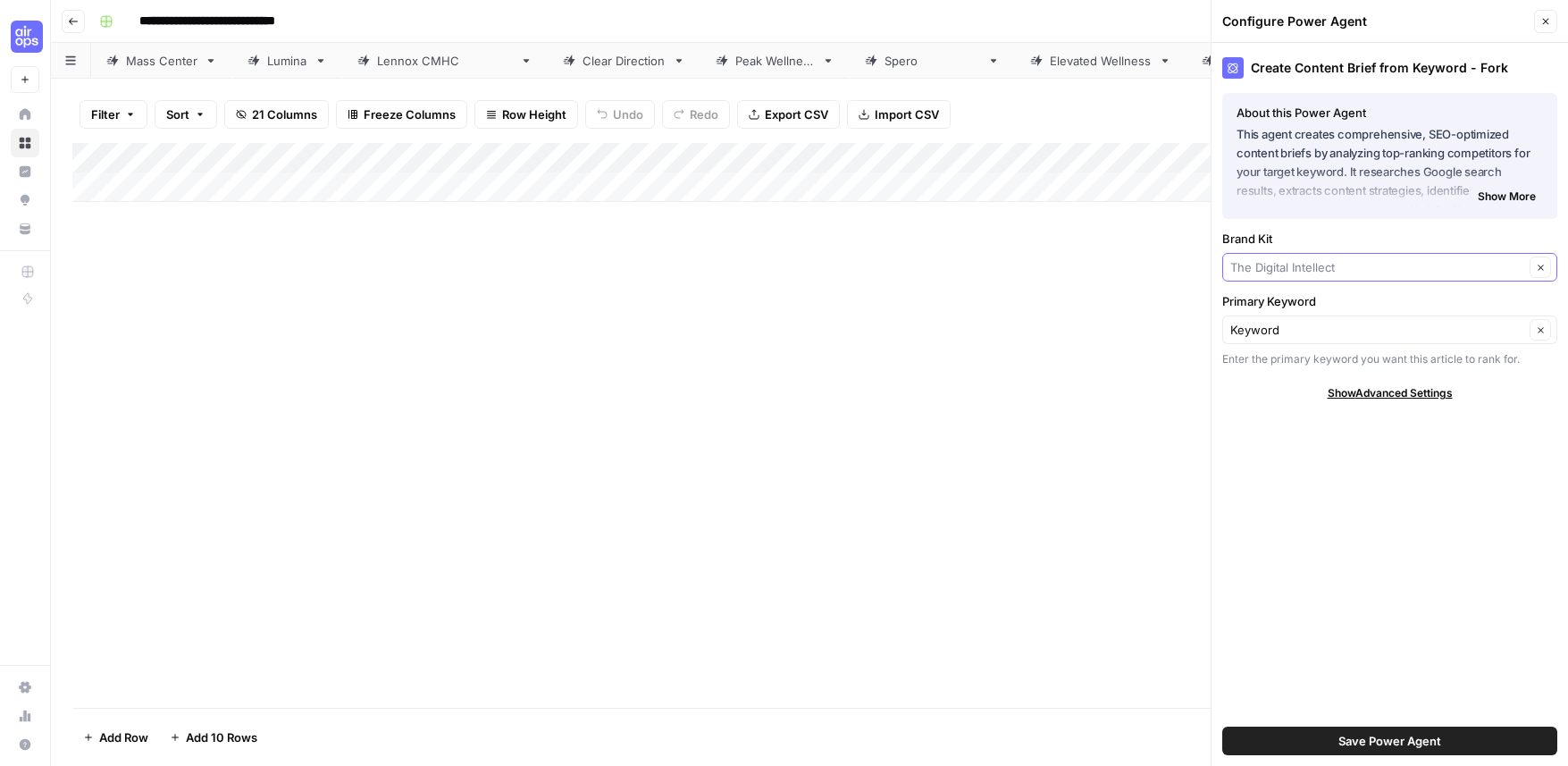
click at [1326, 267] on input "Brand Kit" at bounding box center [1377, 266] width 294 height 18
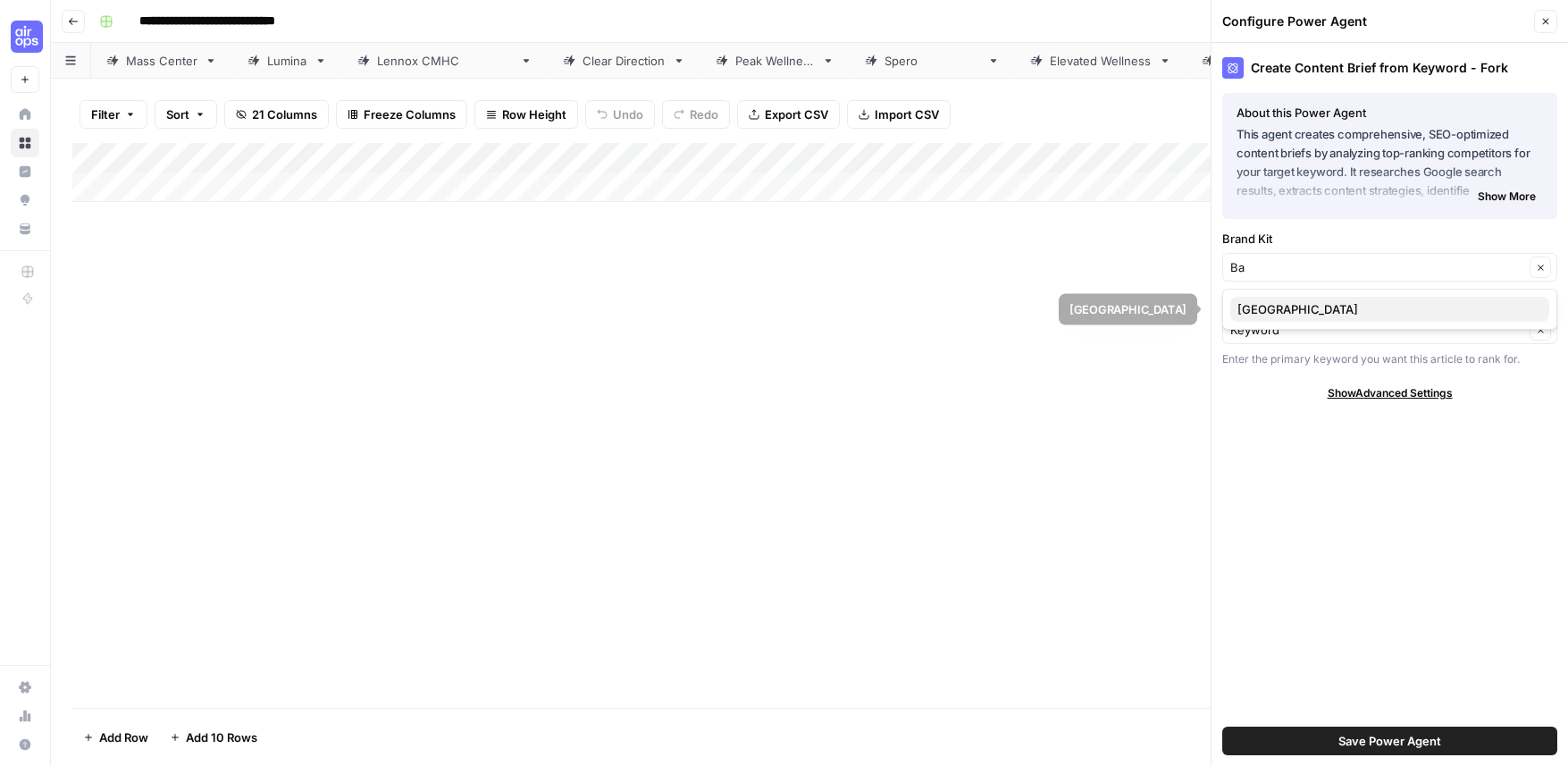
drag, startPoint x: 1310, startPoint y: 303, endPoint x: 1319, endPoint y: 308, distance: 10.3
click at [1316, 304] on span "[GEOGRAPHIC_DATA]" at bounding box center [1386, 308] width 297 height 18
type input "[GEOGRAPHIC_DATA]"
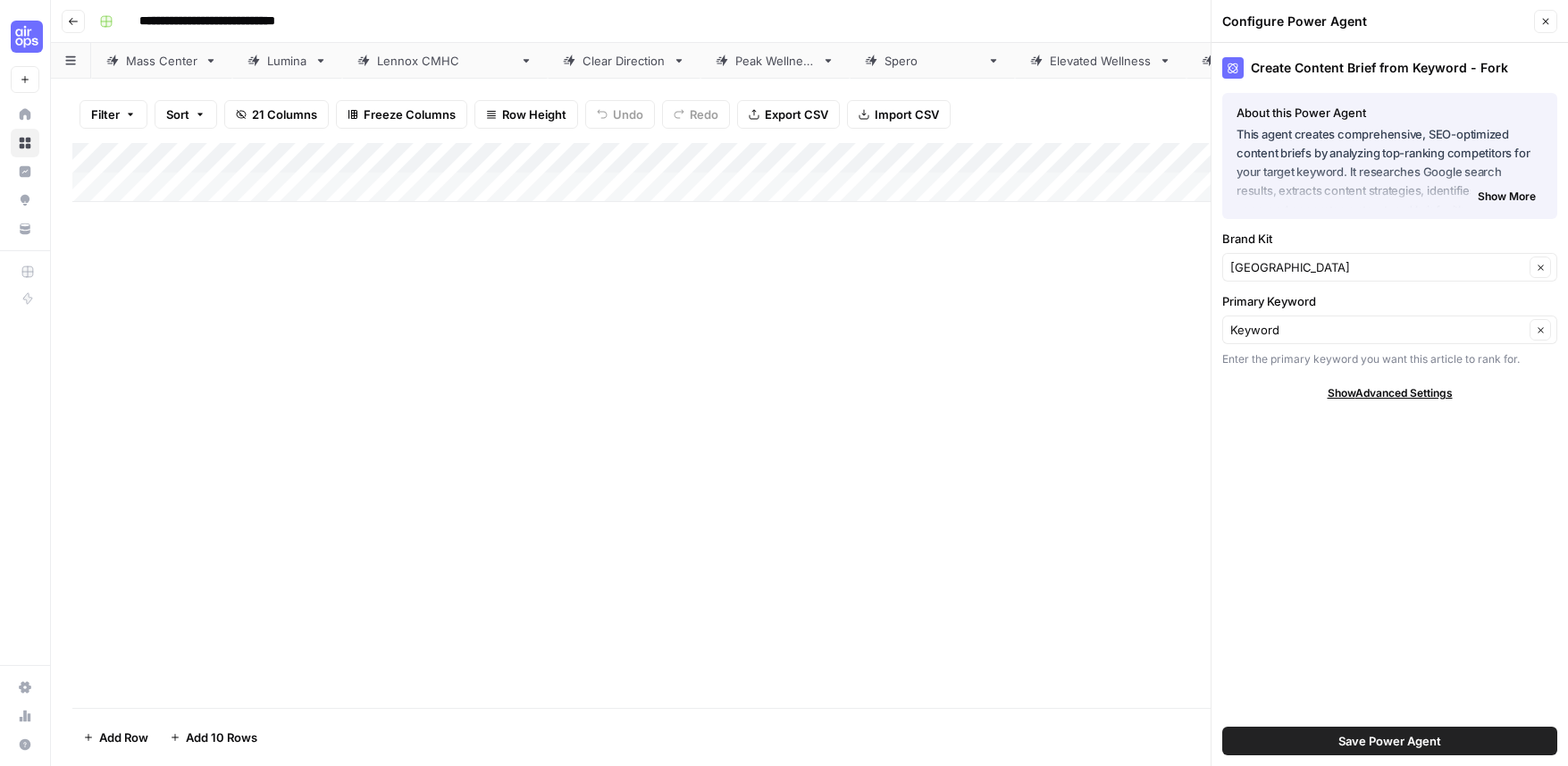
click at [1368, 738] on span "Save Power Agent" at bounding box center [1390, 740] width 103 height 18
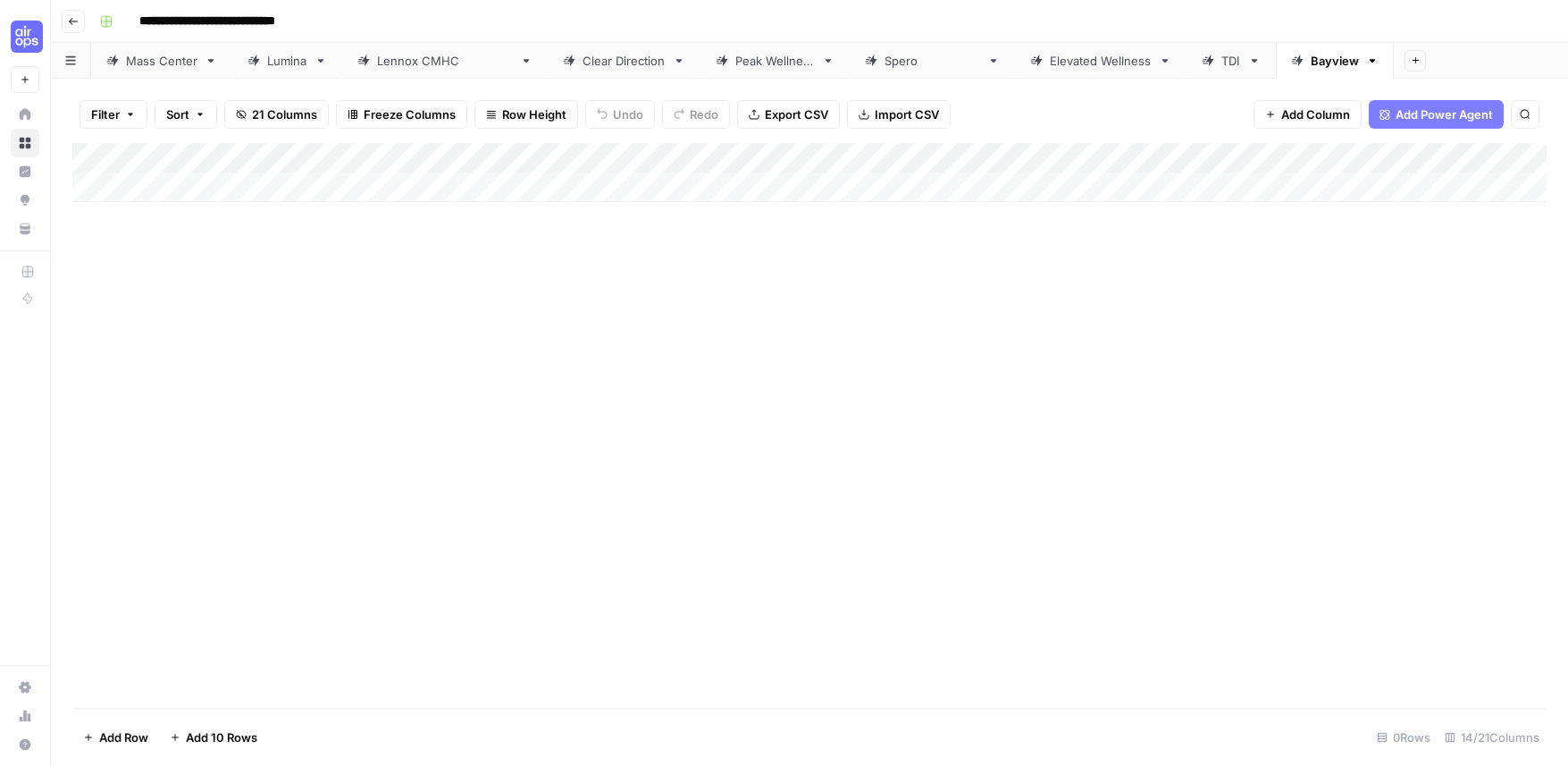
click at [1348, 160] on div "Add Column" at bounding box center [809, 172] width 1474 height 59
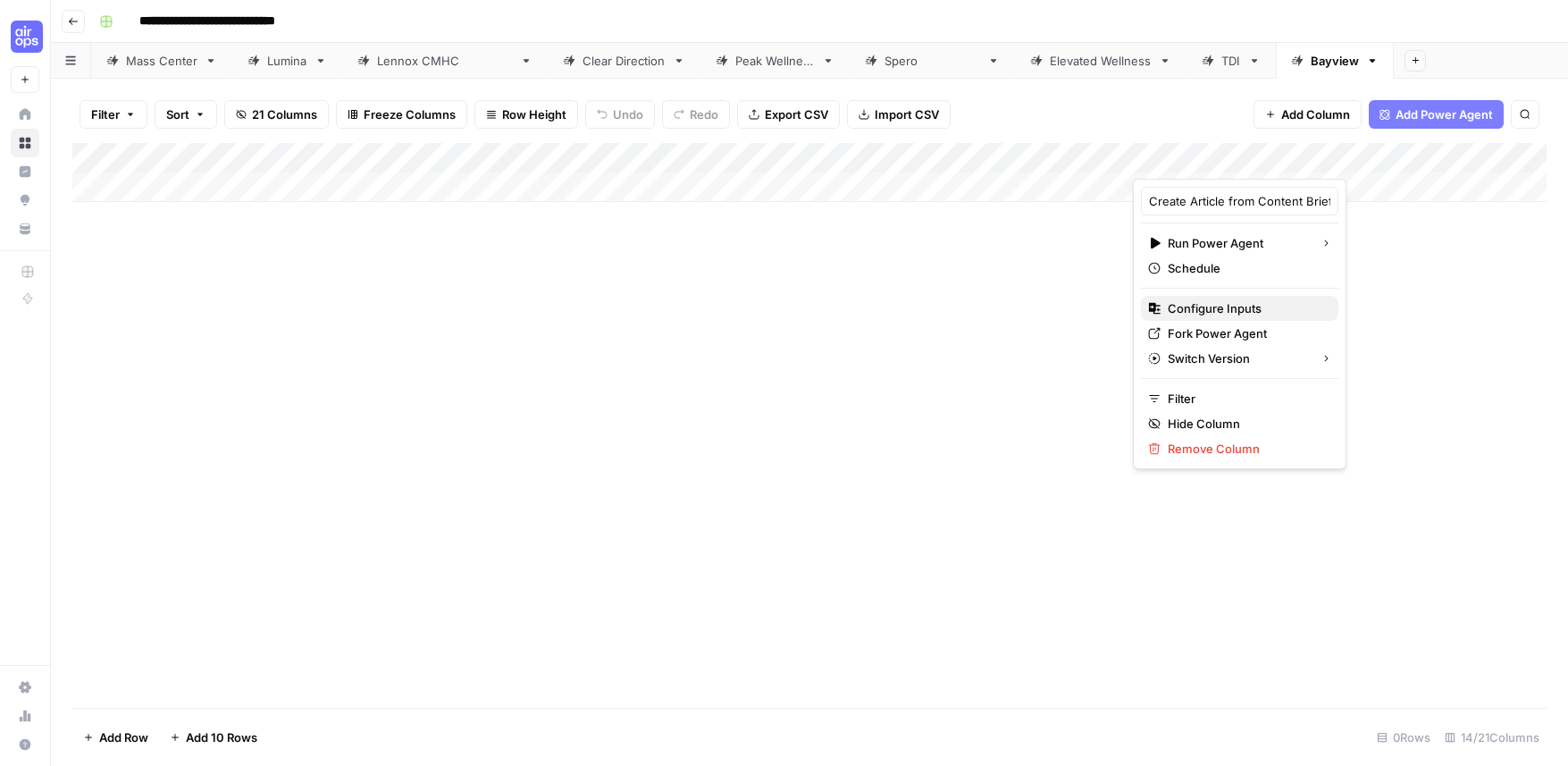
click at [1260, 301] on span "Configure Inputs" at bounding box center [1245, 308] width 157 height 18
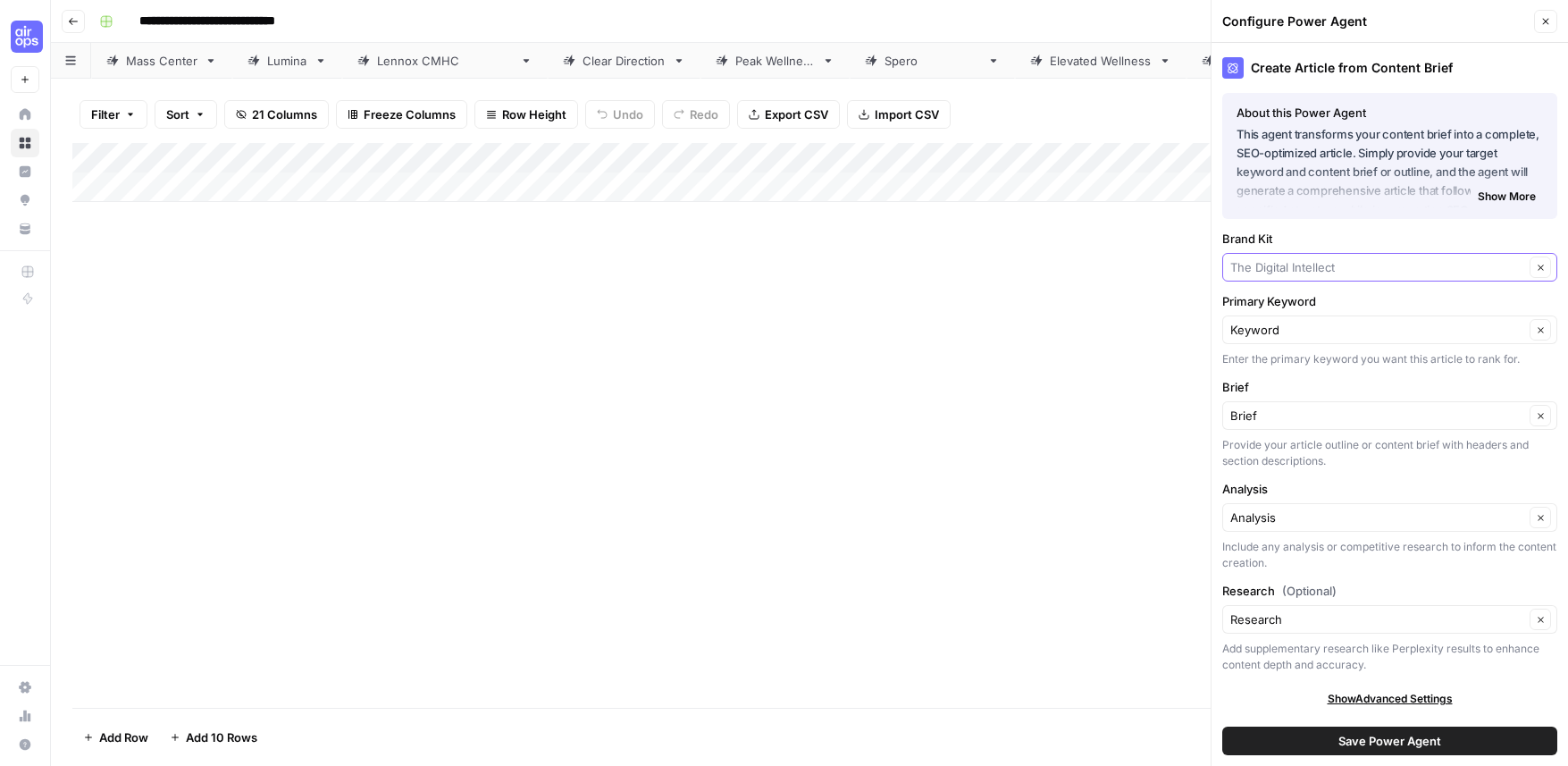
click at [1338, 262] on input "Brand Kit" at bounding box center [1377, 266] width 294 height 18
type input "a"
click at [1326, 304] on span "[GEOGRAPHIC_DATA]" at bounding box center [1386, 308] width 297 height 18
type input "[GEOGRAPHIC_DATA]"
drag, startPoint x: 1301, startPoint y: 741, endPoint x: 1306, endPoint y: 720, distance: 21.6
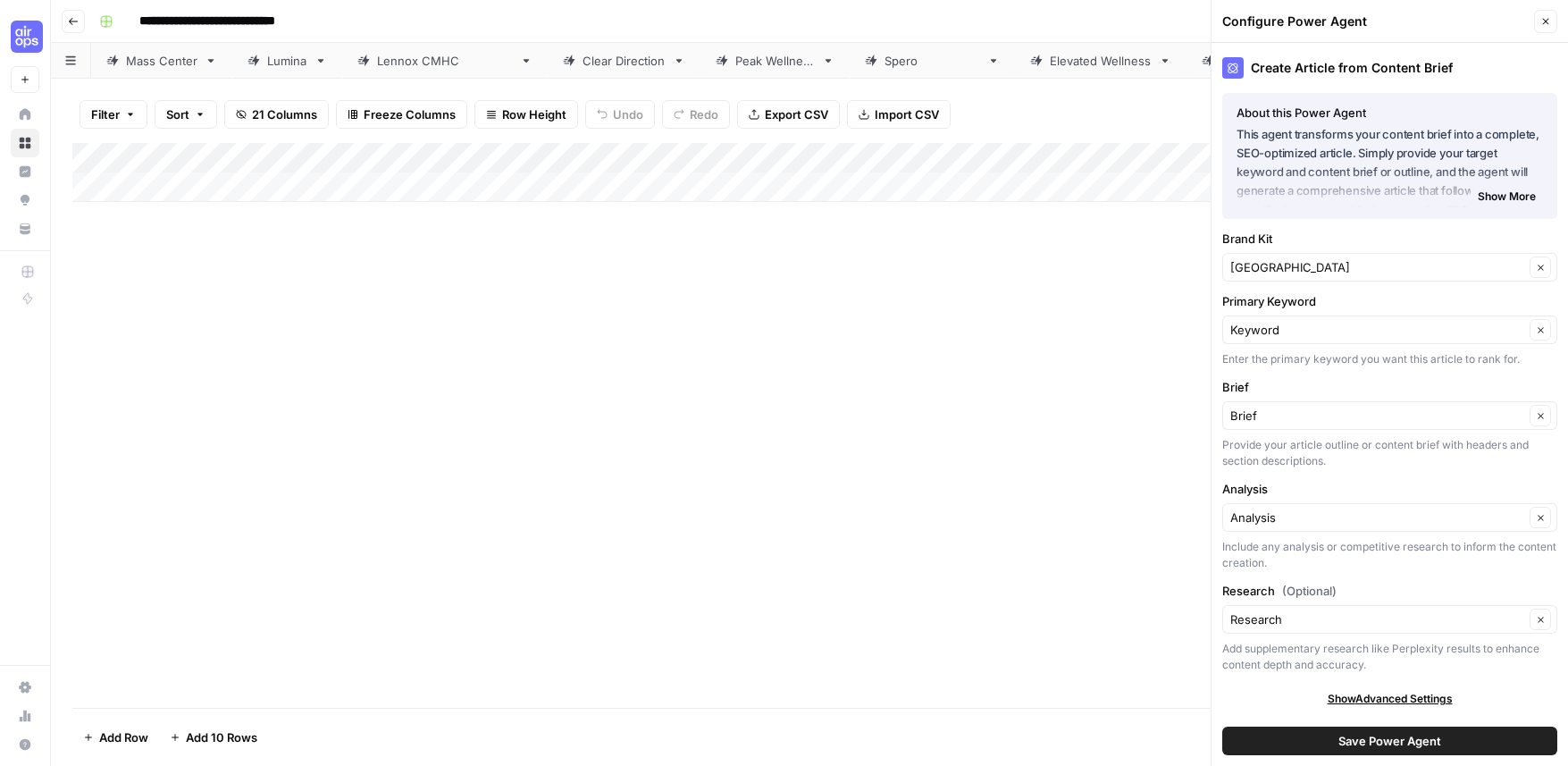
click at [1301, 741] on button "Save Power Agent" at bounding box center [1390, 741] width 335 height 28
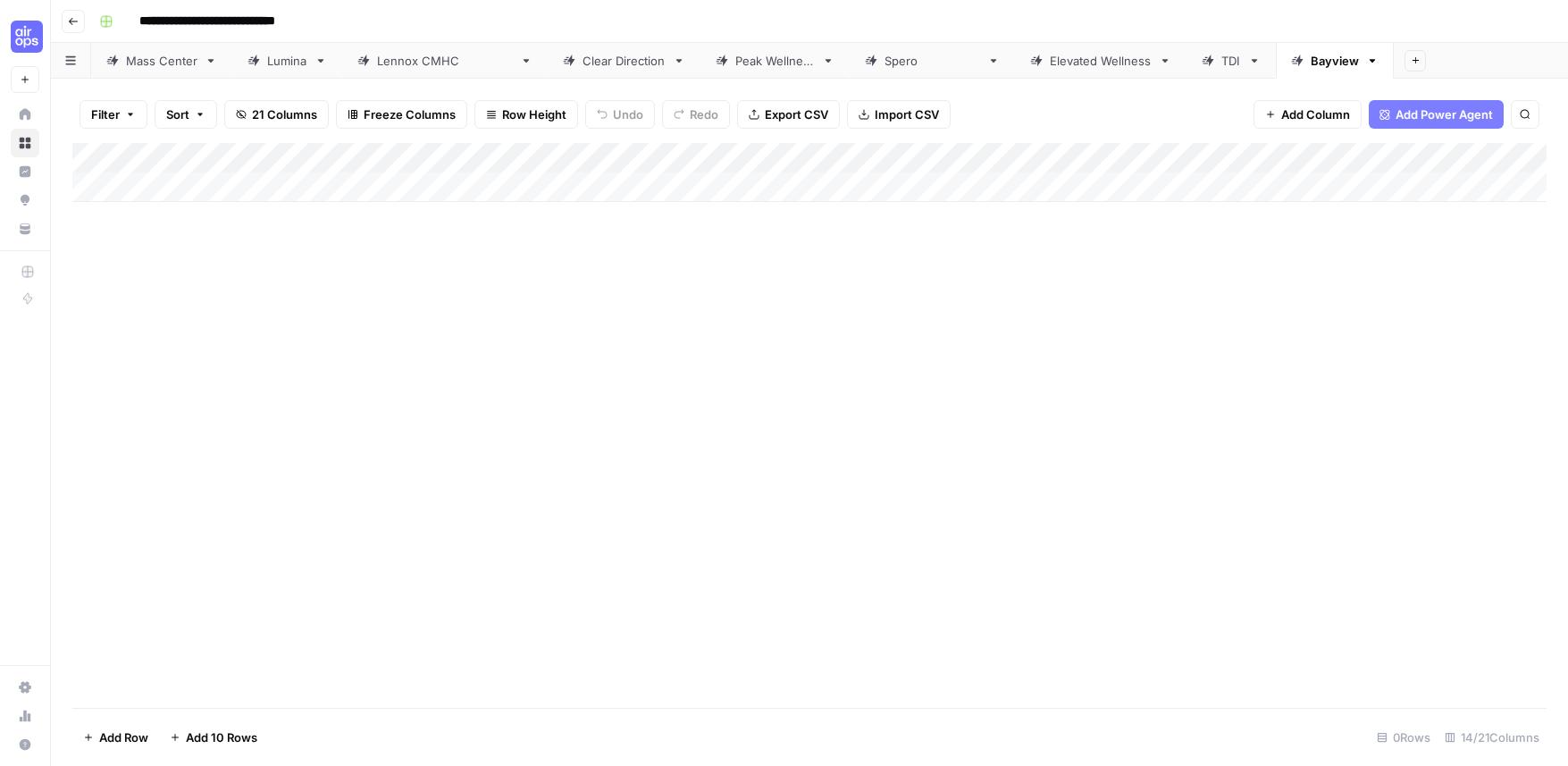
click at [823, 183] on div "Add Column" at bounding box center [809, 172] width 1474 height 59
click at [1046, 192] on div "Add Column" at bounding box center [809, 187] width 1474 height 89
click at [1146, 157] on div "Add Column" at bounding box center [809, 187] width 1474 height 89
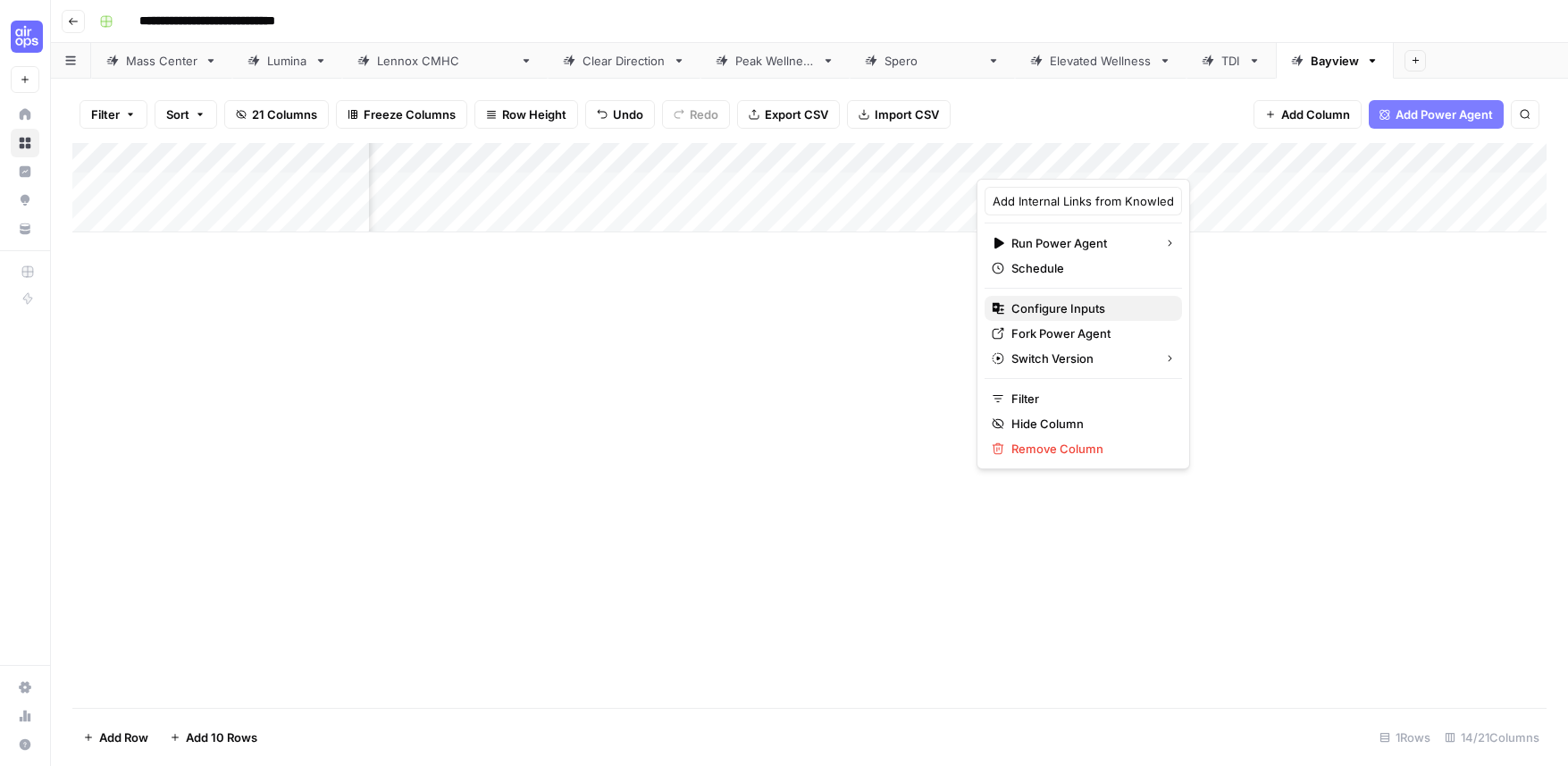
click at [1074, 301] on span "Configure Inputs" at bounding box center [1090, 308] width 157 height 18
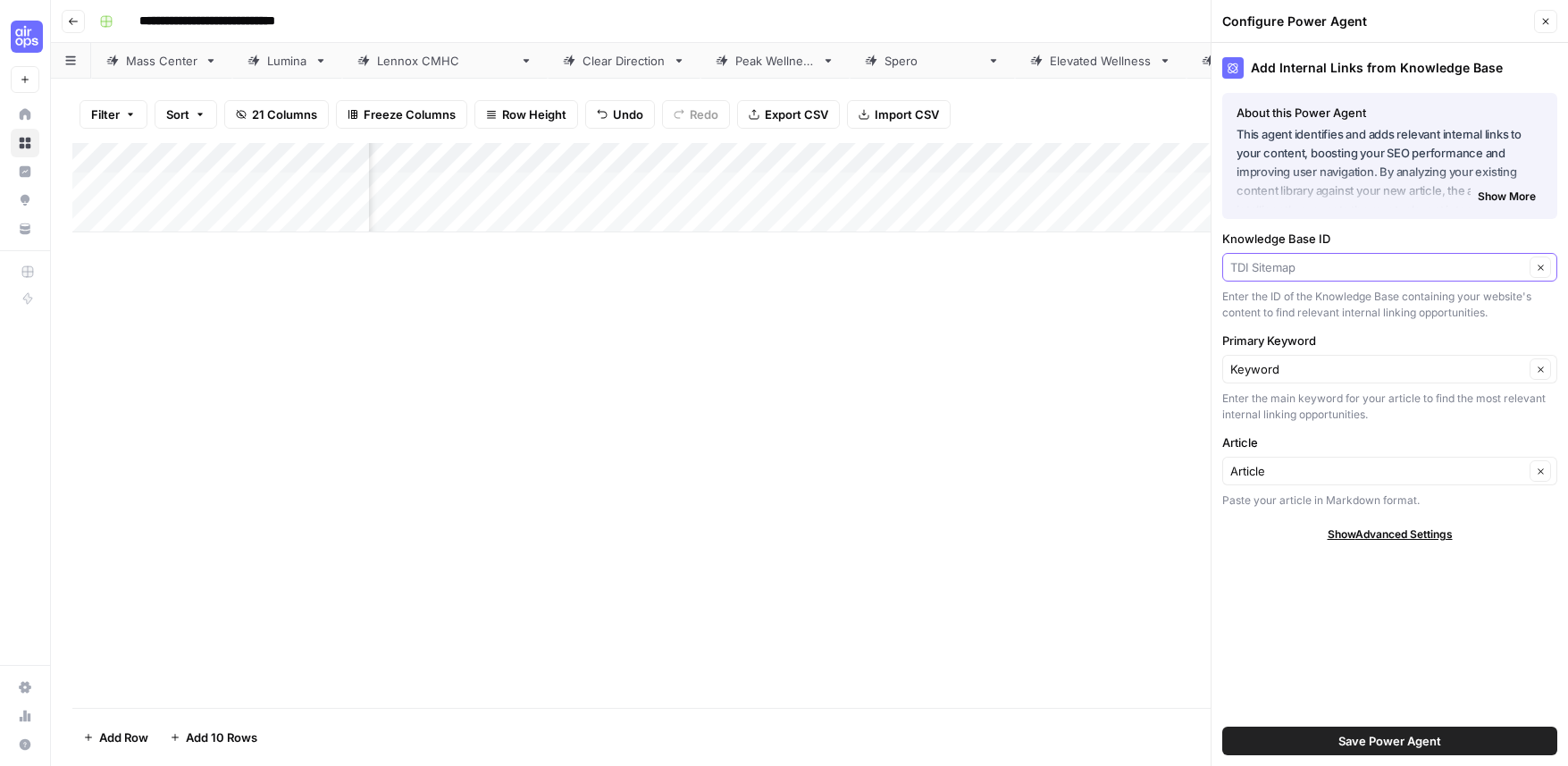
click at [1329, 265] on input "Knowledge Base ID" at bounding box center [1377, 266] width 294 height 18
click at [1369, 319] on button "Bayview Recovery Sitemap" at bounding box center [1390, 308] width 319 height 25
type input "Bayview Recovery Sitemap"
click at [1383, 739] on span "Save Power Agent" at bounding box center [1390, 740] width 103 height 18
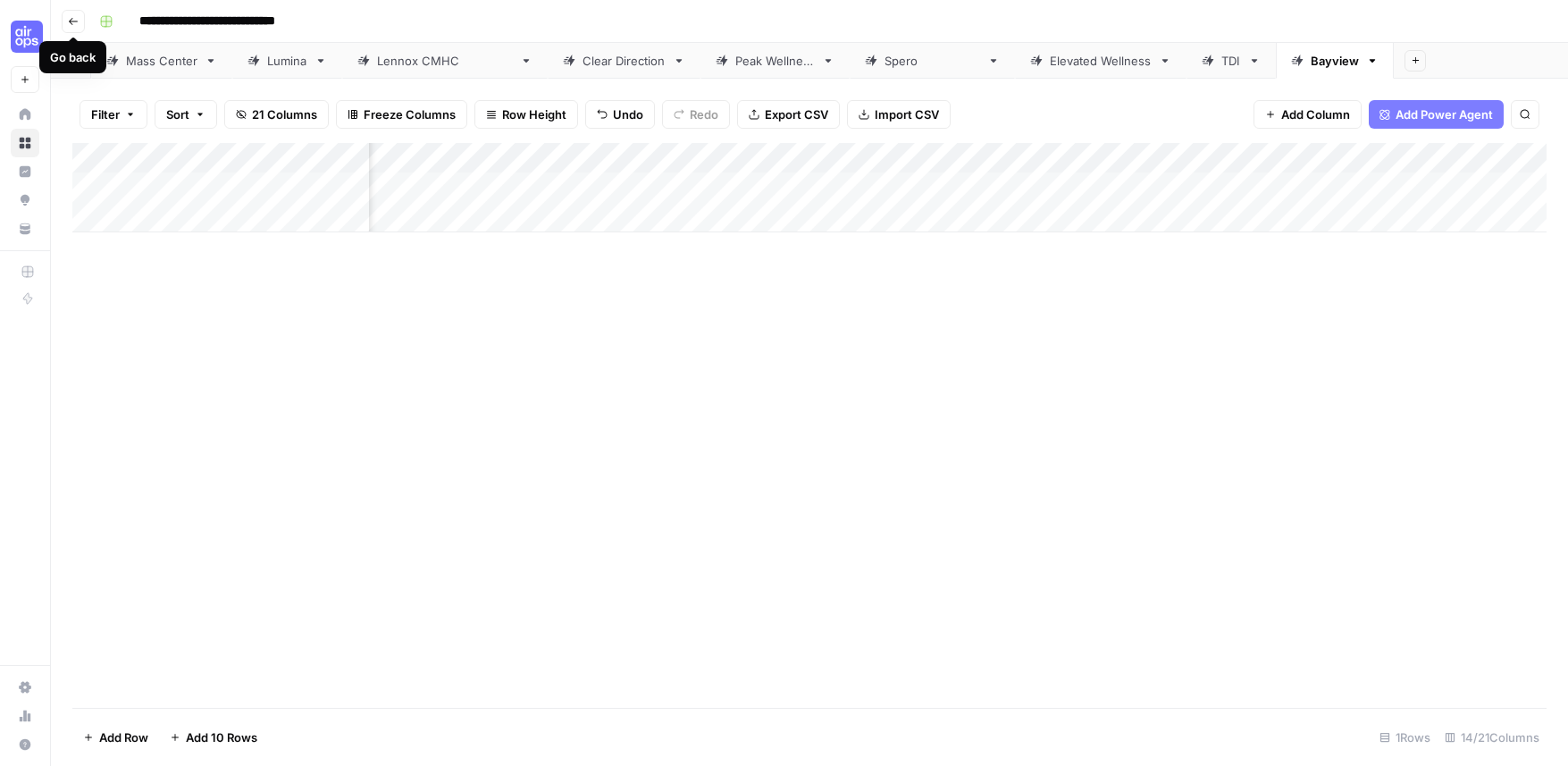
click at [68, 19] on icon "button" at bounding box center [72, 21] width 10 height 10
click at [208, 247] on div "Add Column" at bounding box center [809, 203] width 1474 height 120
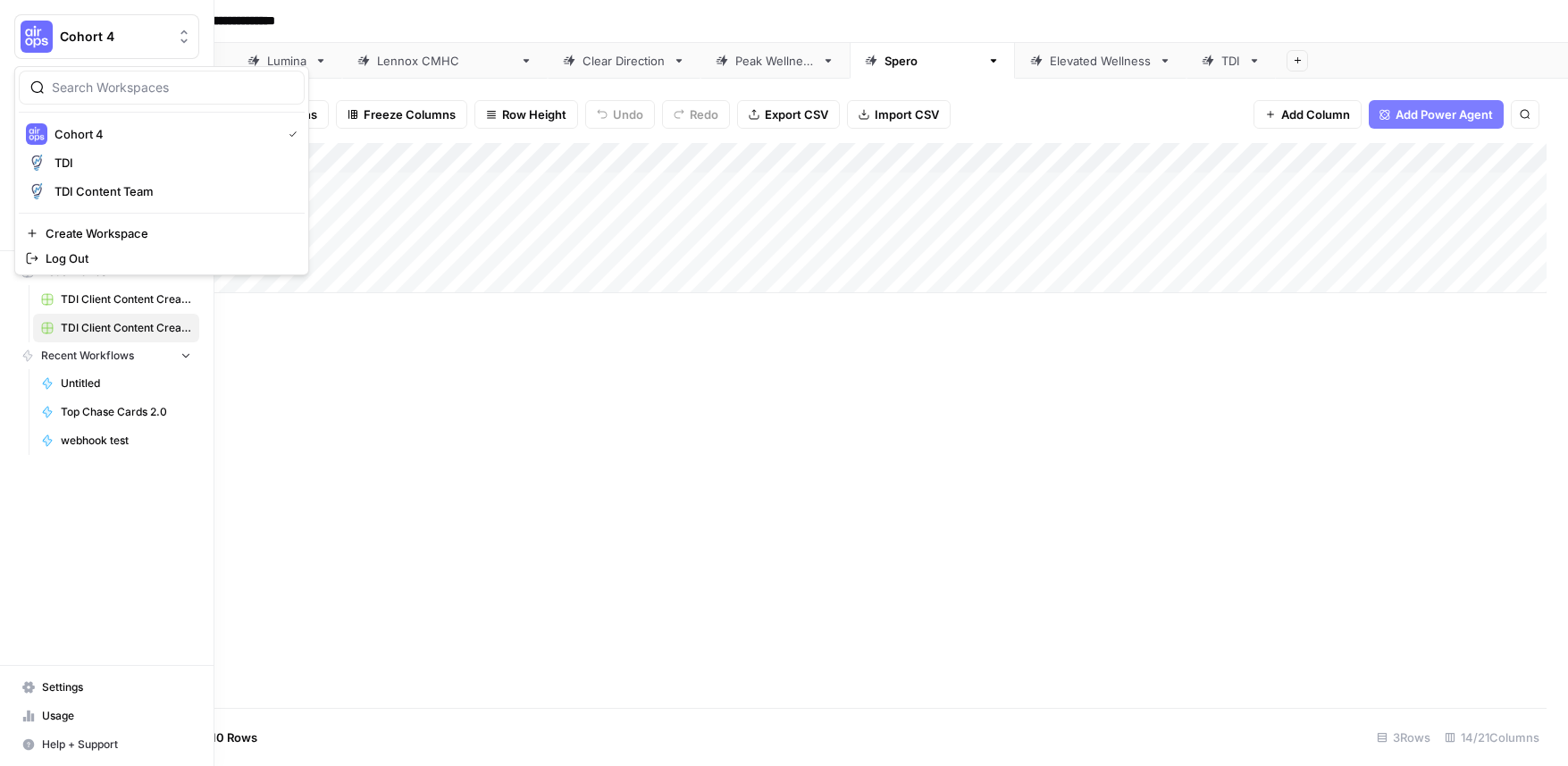
click at [37, 38] on img "Workspace: Cohort 4" at bounding box center [37, 37] width 32 height 32
click at [91, 194] on span "TDI Content Team" at bounding box center [173, 190] width 236 height 18
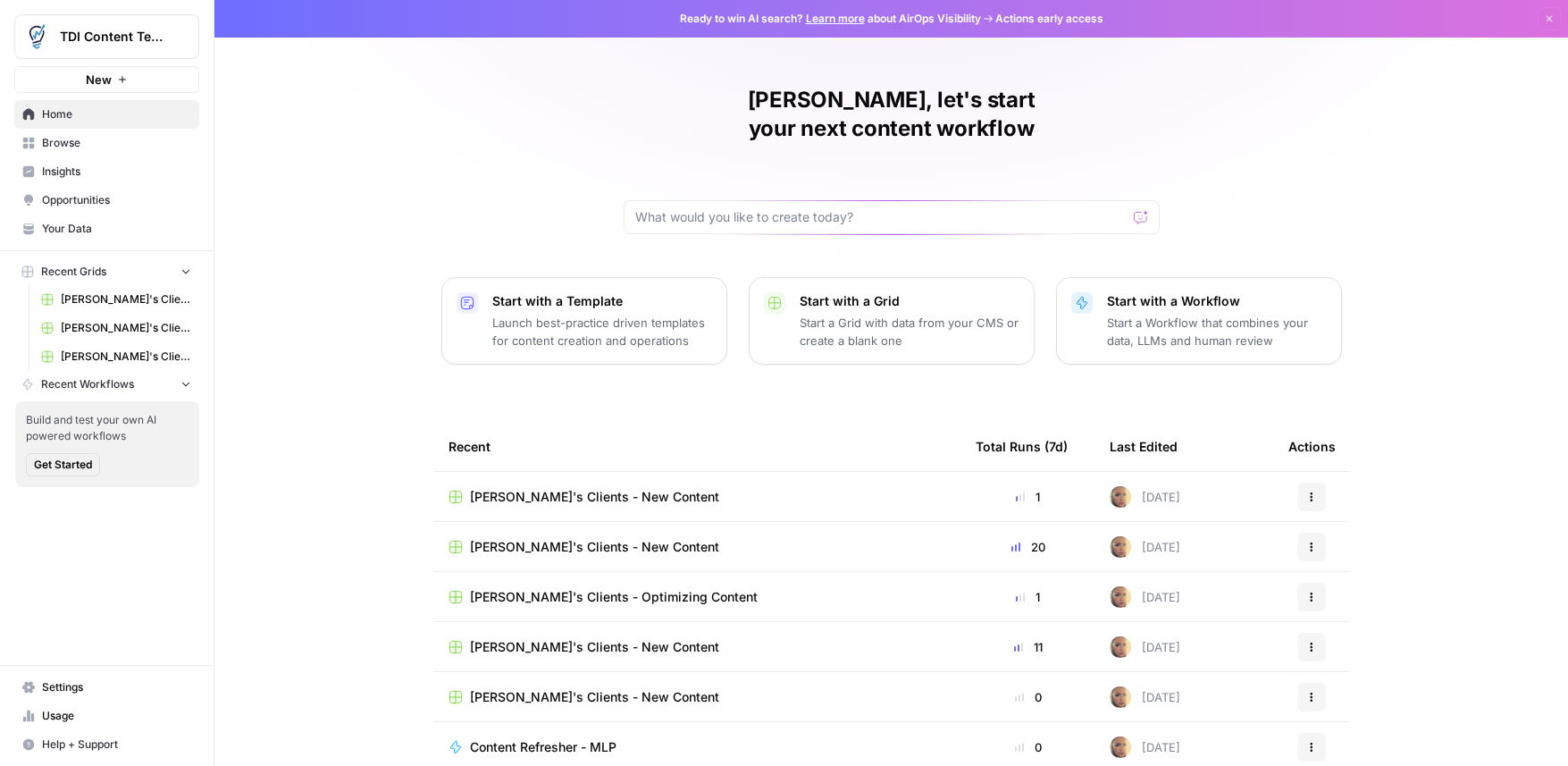
click at [98, 220] on span "Your Data" at bounding box center [116, 228] width 149 height 16
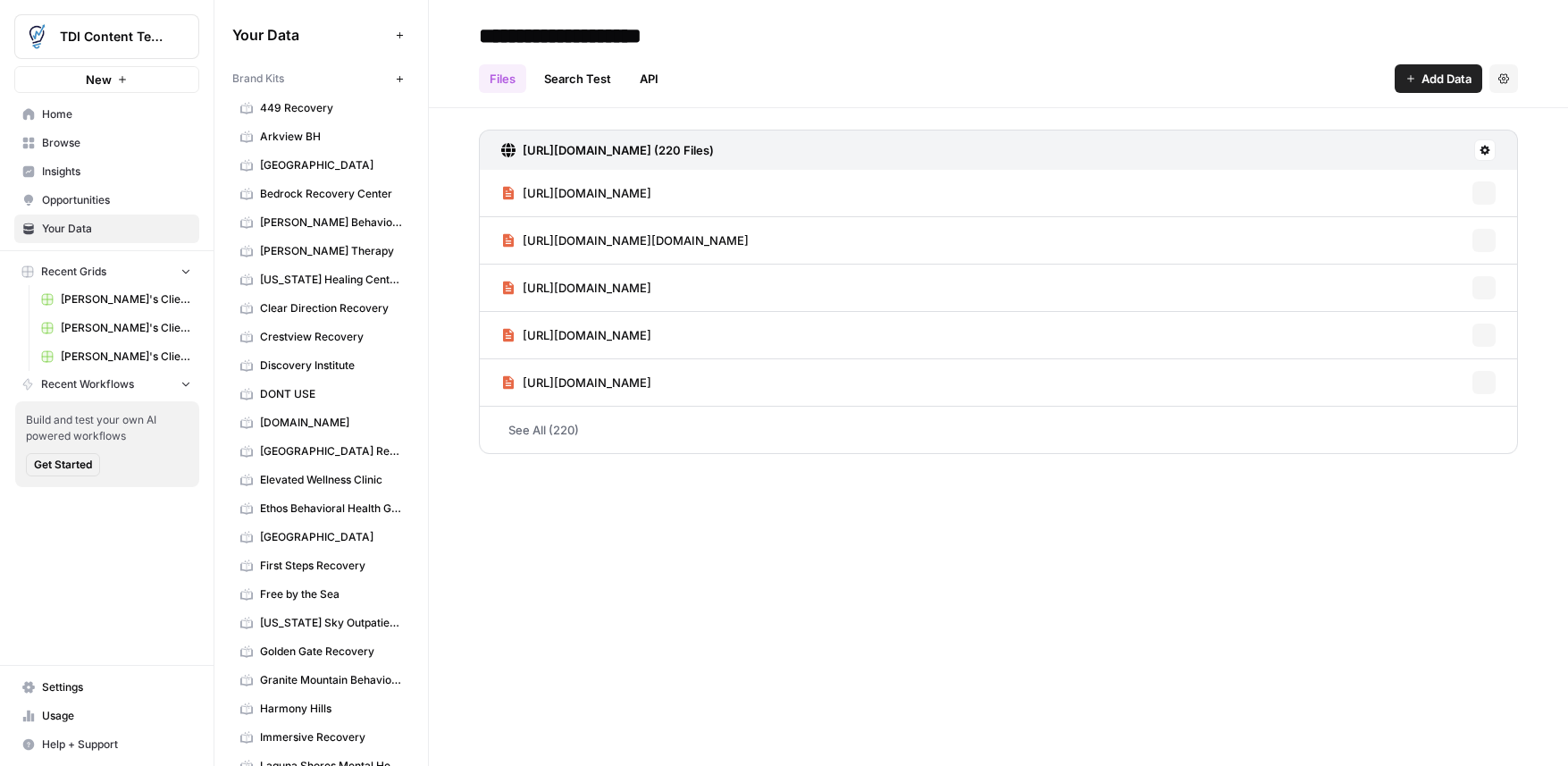
scroll to position [3, 0]
click at [347, 168] on span "[GEOGRAPHIC_DATA]" at bounding box center [331, 163] width 143 height 16
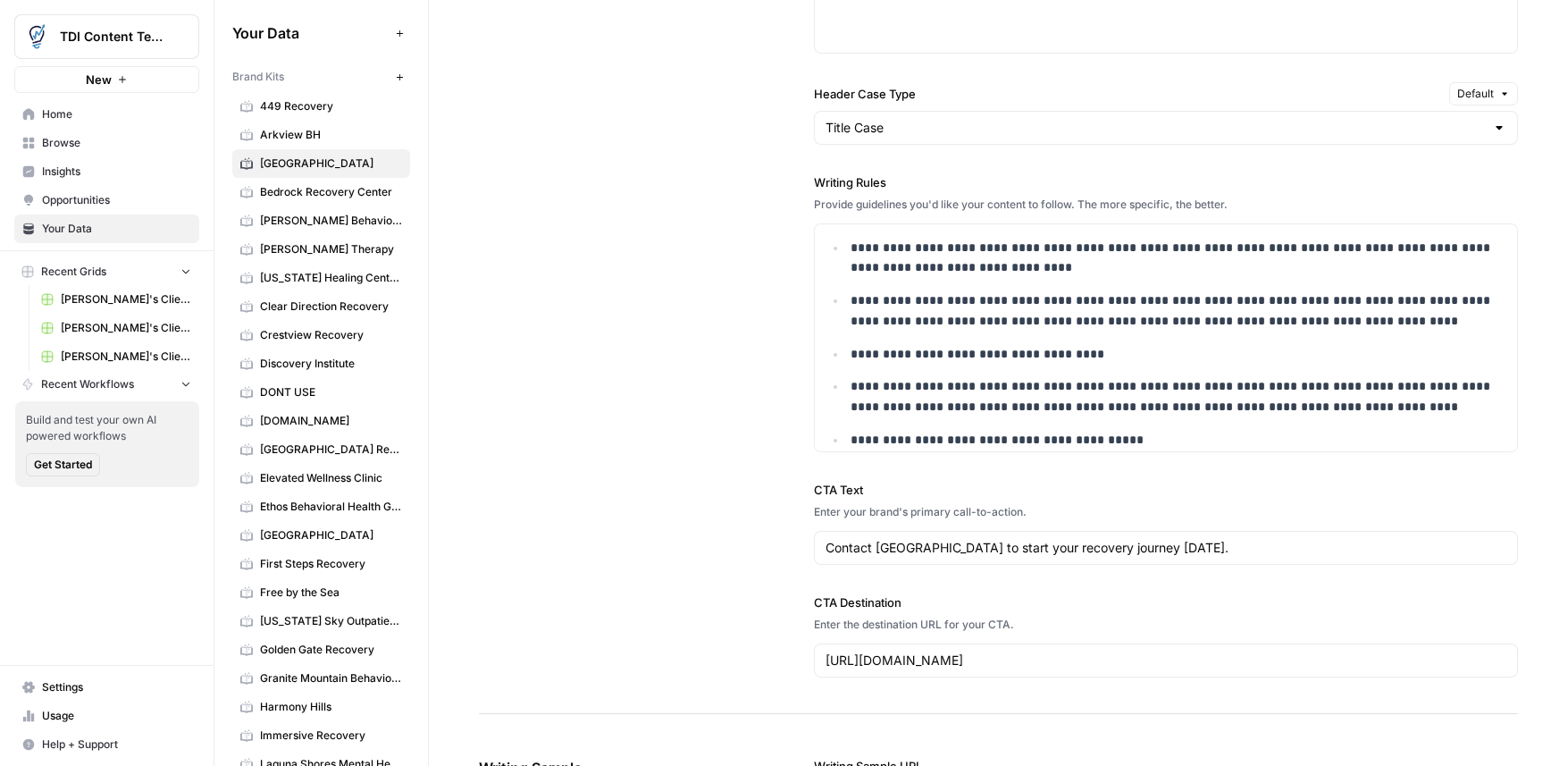
scroll to position [226, 0]
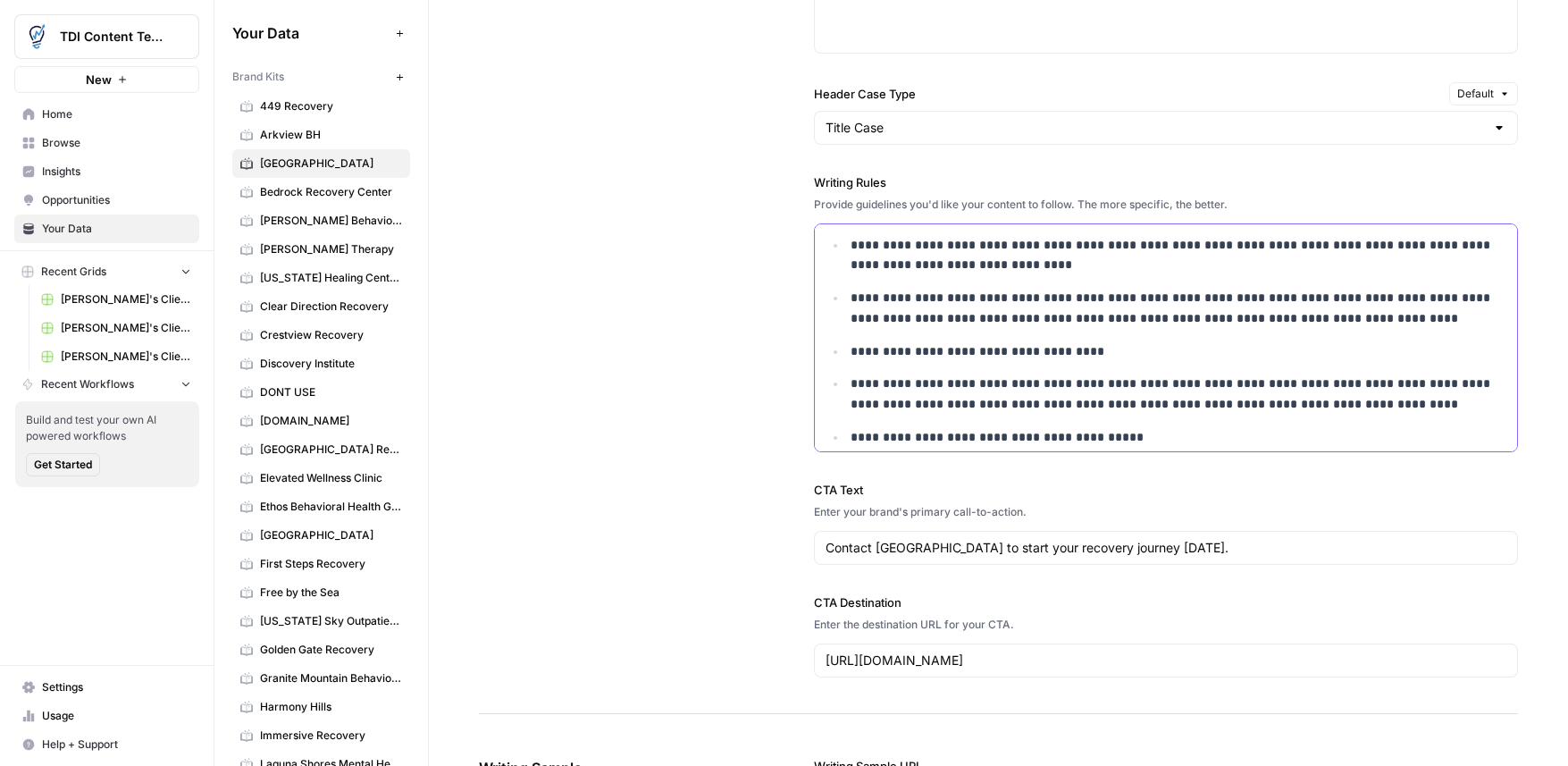
drag, startPoint x: 1198, startPoint y: 439, endPoint x: 1204, endPoint y: 428, distance: 12.5
click at [1198, 438] on p "**********" at bounding box center [1178, 437] width 656 height 21
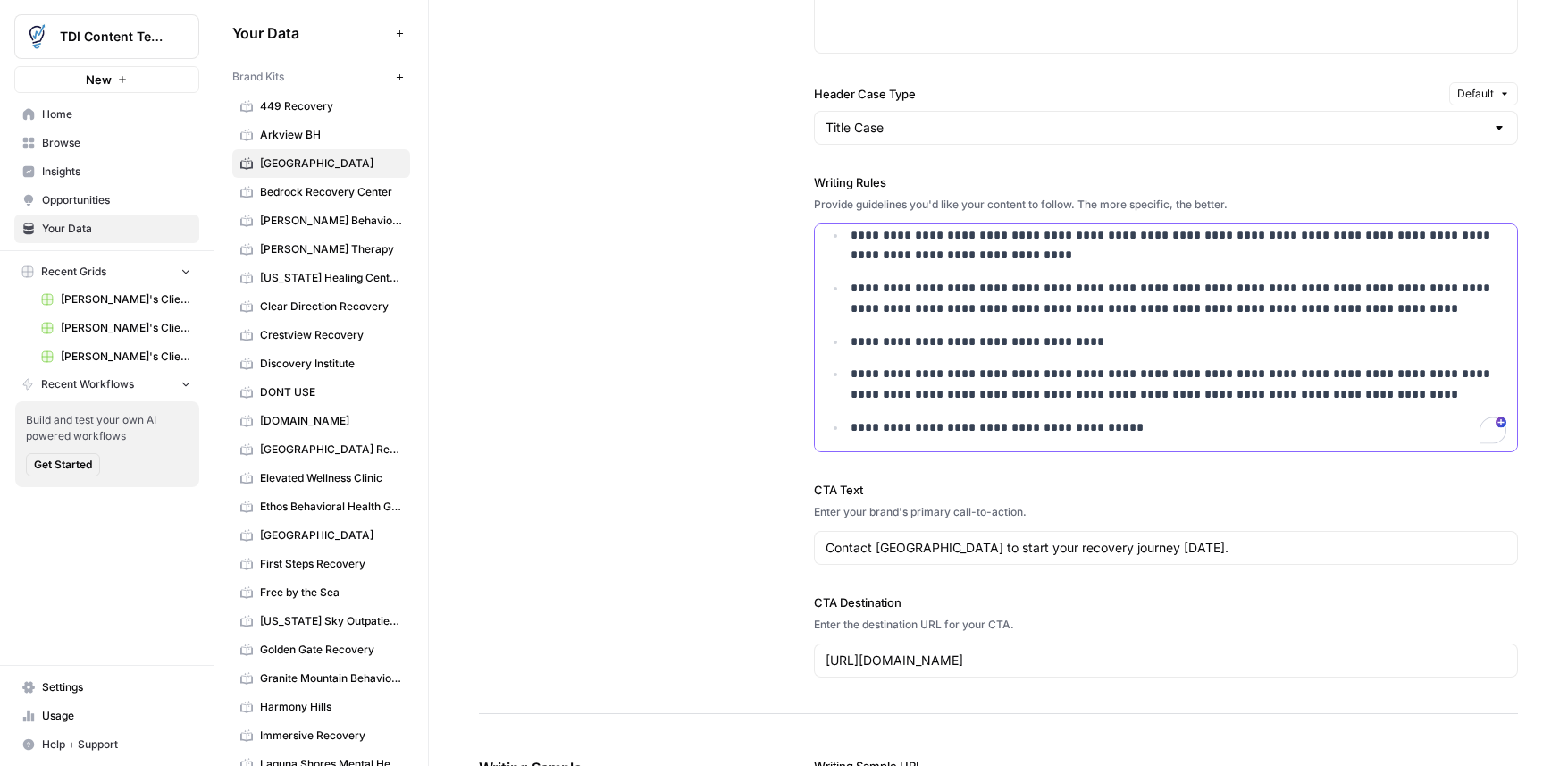
drag, startPoint x: 1039, startPoint y: 423, endPoint x: 823, endPoint y: 233, distance: 287.7
click at [823, 233] on div "**********" at bounding box center [1166, 220] width 702 height 463
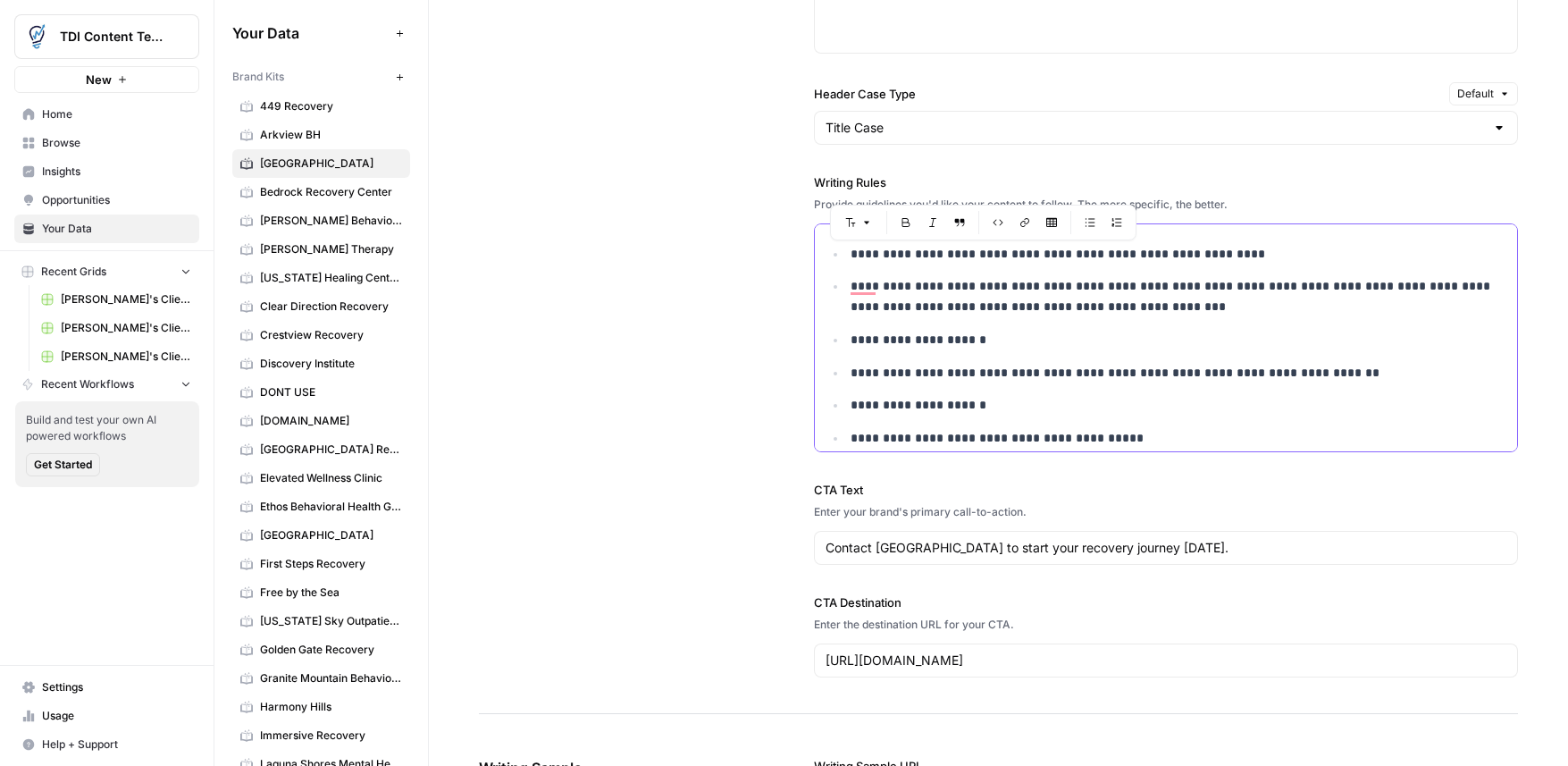
scroll to position [1405, 0]
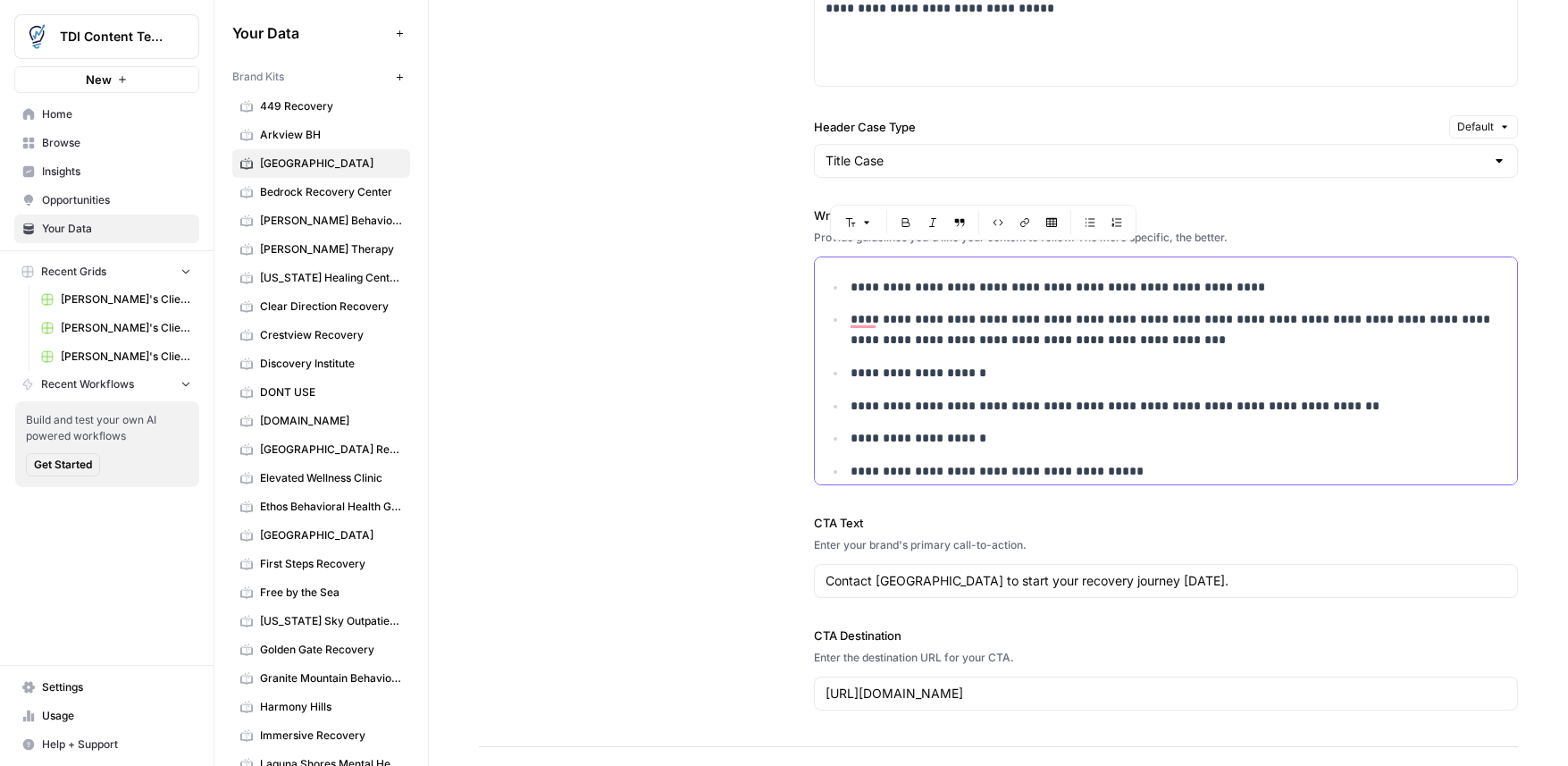
click at [1037, 365] on p "**********" at bounding box center [1178, 373] width 656 height 21
